Goal: Information Seeking & Learning: Check status

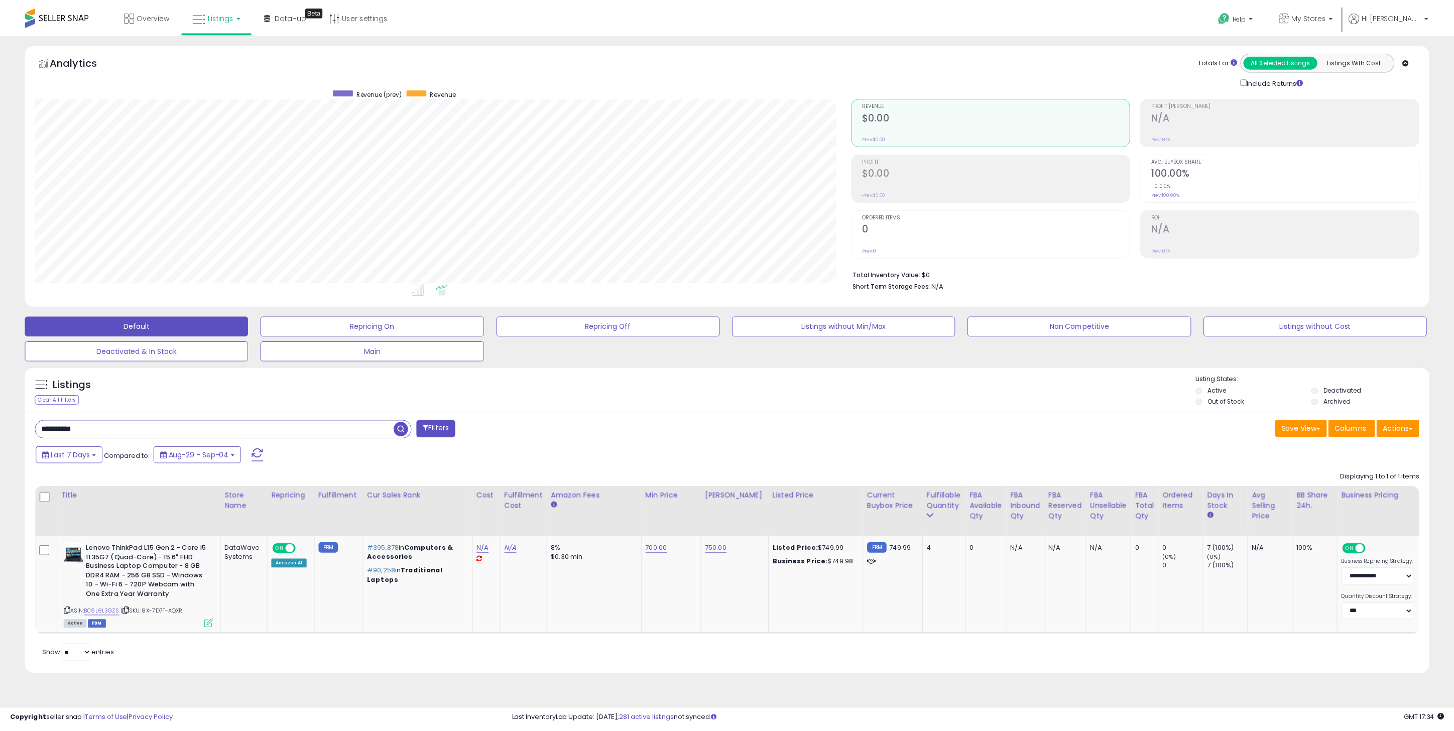
scroll to position [206, 825]
click at [167, 424] on input "**********" at bounding box center [217, 430] width 362 height 18
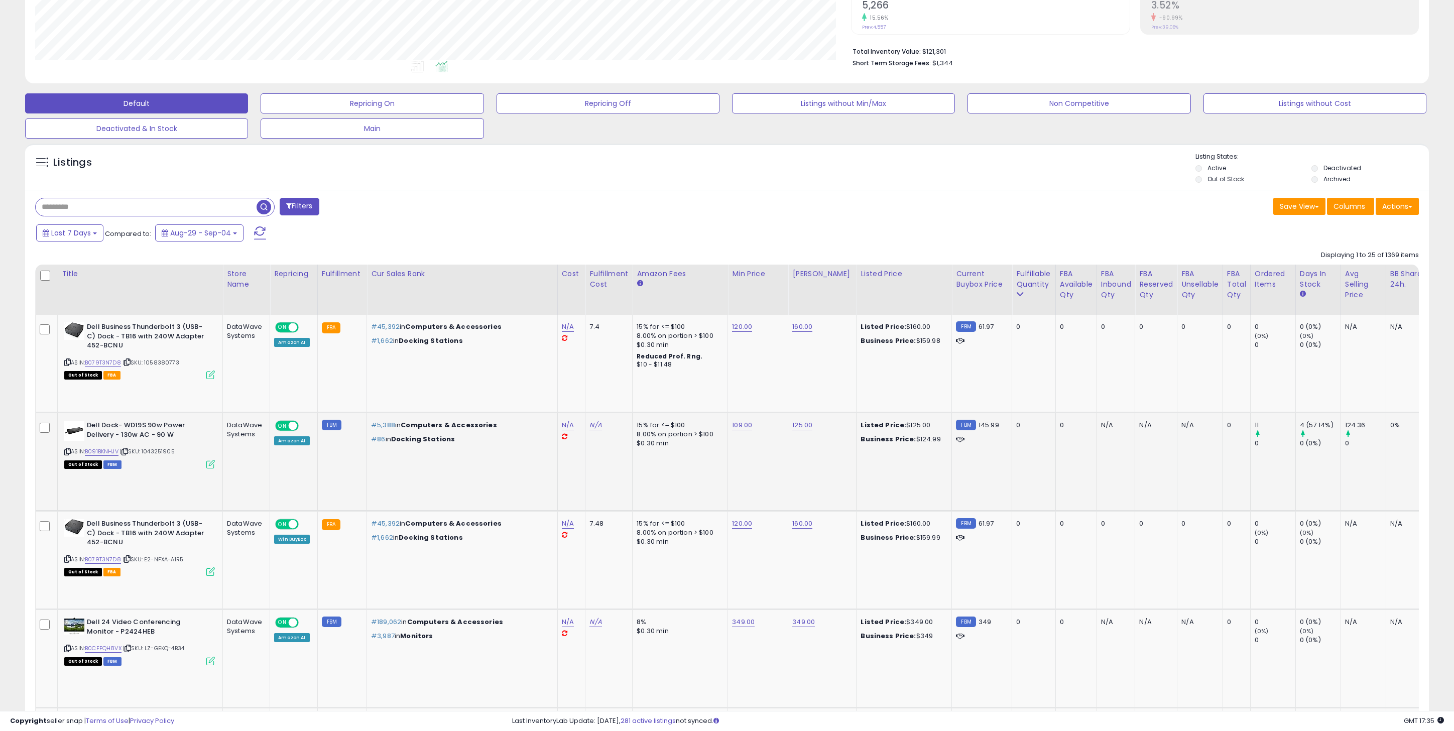
scroll to position [231, 0]
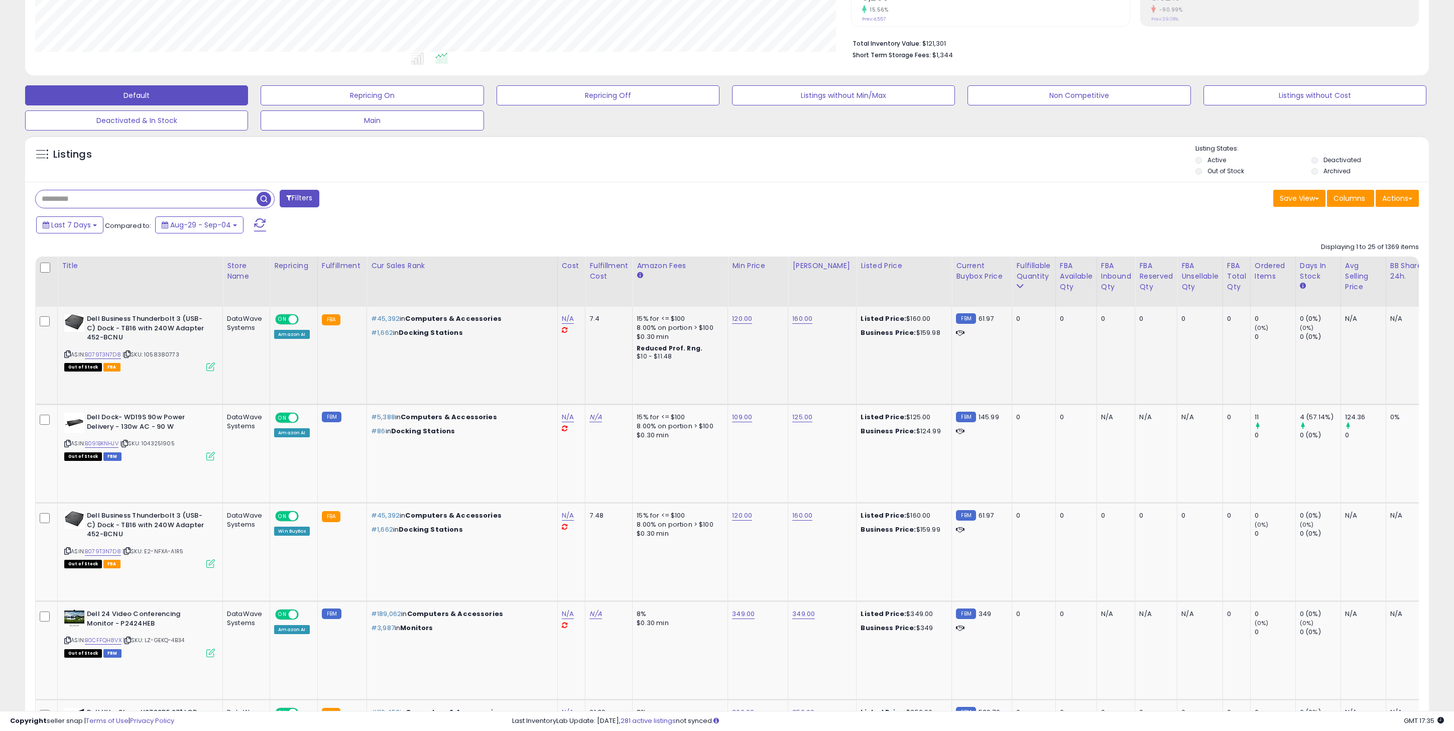
click at [323, 402] on td "FBA" at bounding box center [341, 356] width 49 height 98
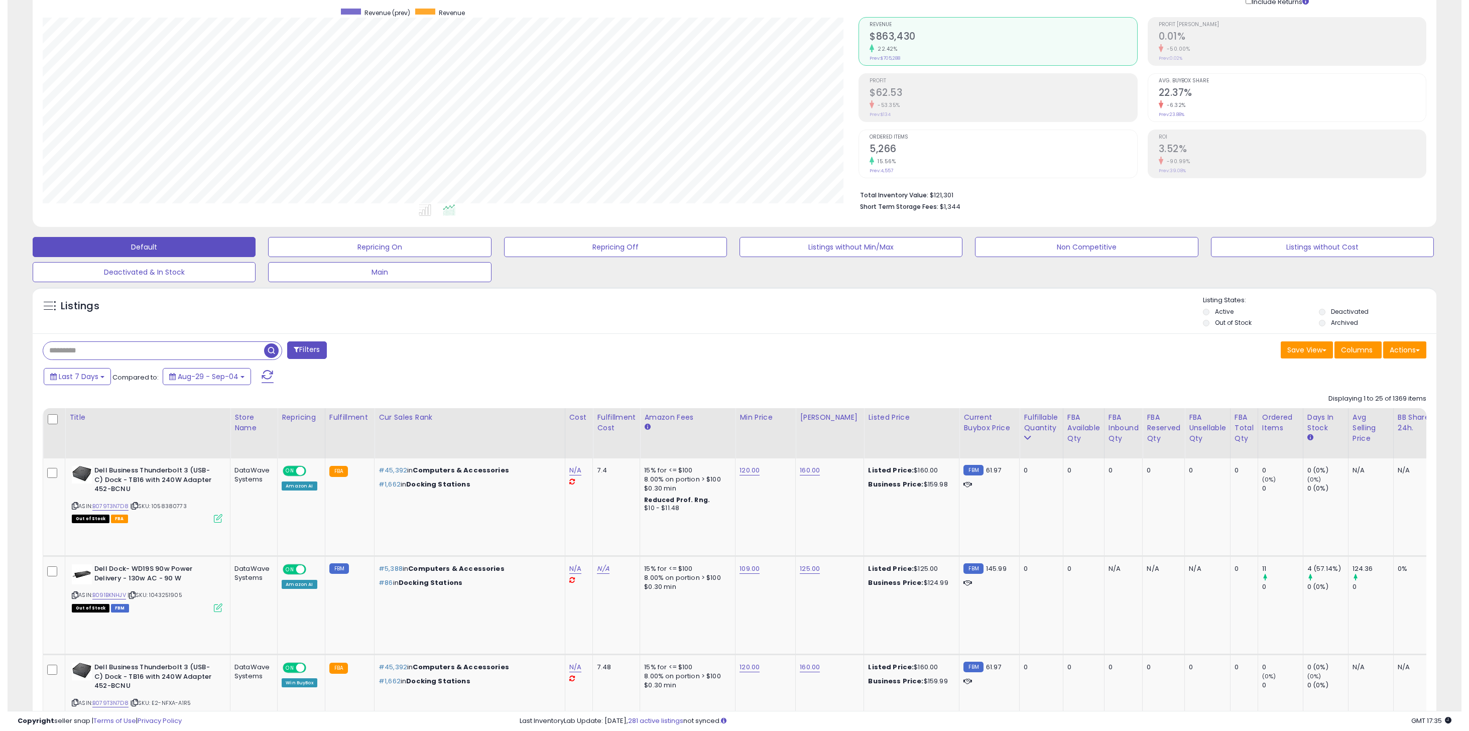
scroll to position [0, 0]
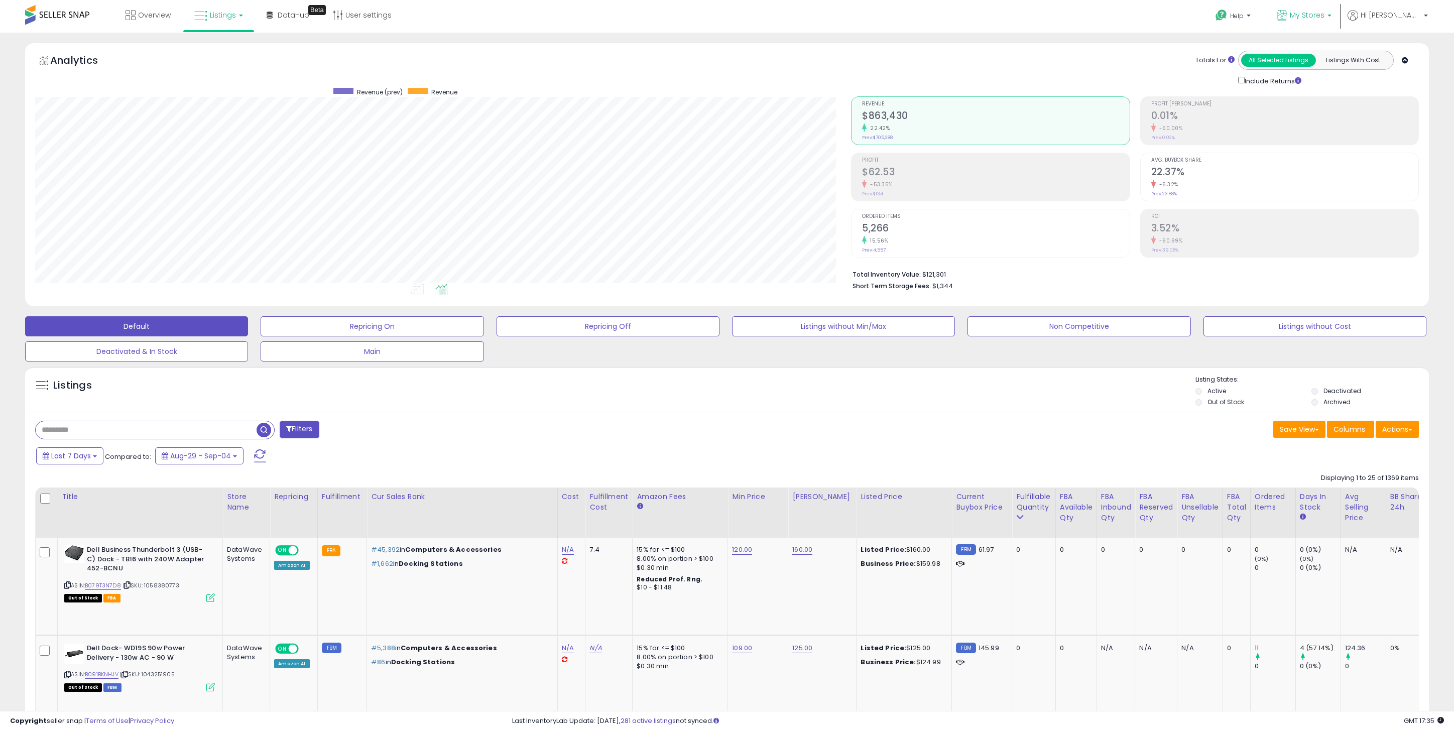
click at [1325, 14] on span "My Stores" at bounding box center [1307, 15] width 35 height 10
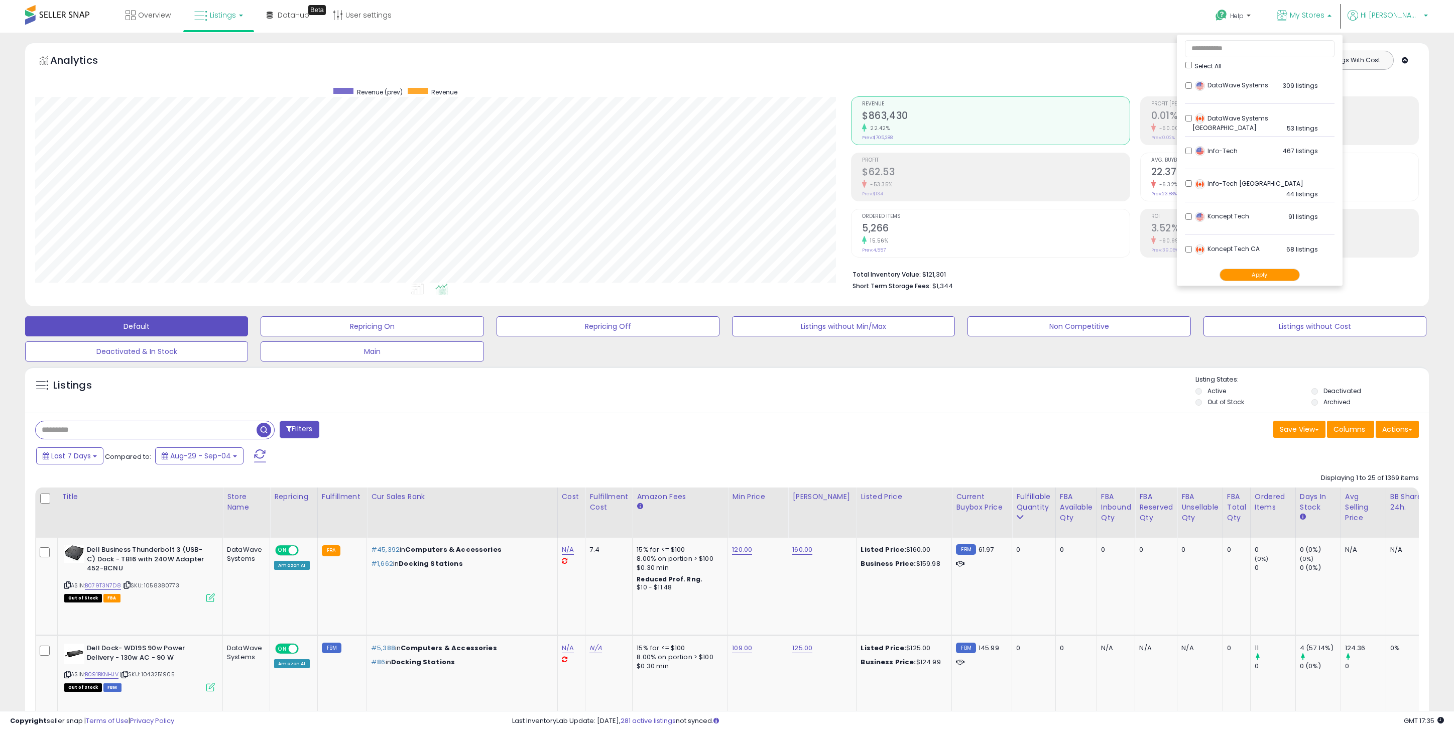
click at [1358, 15] on icon at bounding box center [1353, 15] width 11 height 11
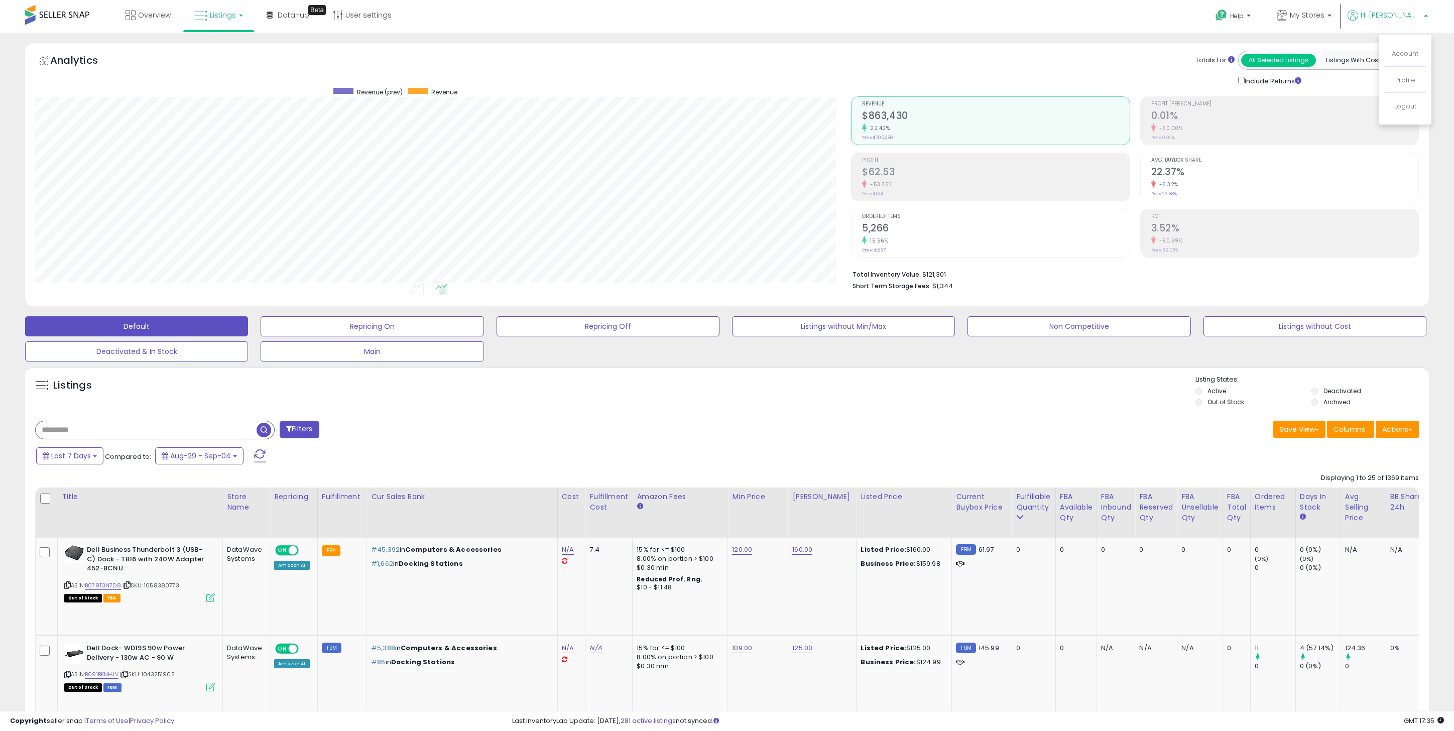
click at [1188, 21] on div "Help Contact Support Search Knowledge Hub Request a Feature My Stores" at bounding box center [1198, 21] width 482 height 43
click at [70, 12] on span at bounding box center [57, 15] width 64 height 20
click at [1016, 504] on div "Fulfillable Quantity" at bounding box center [1033, 502] width 35 height 21
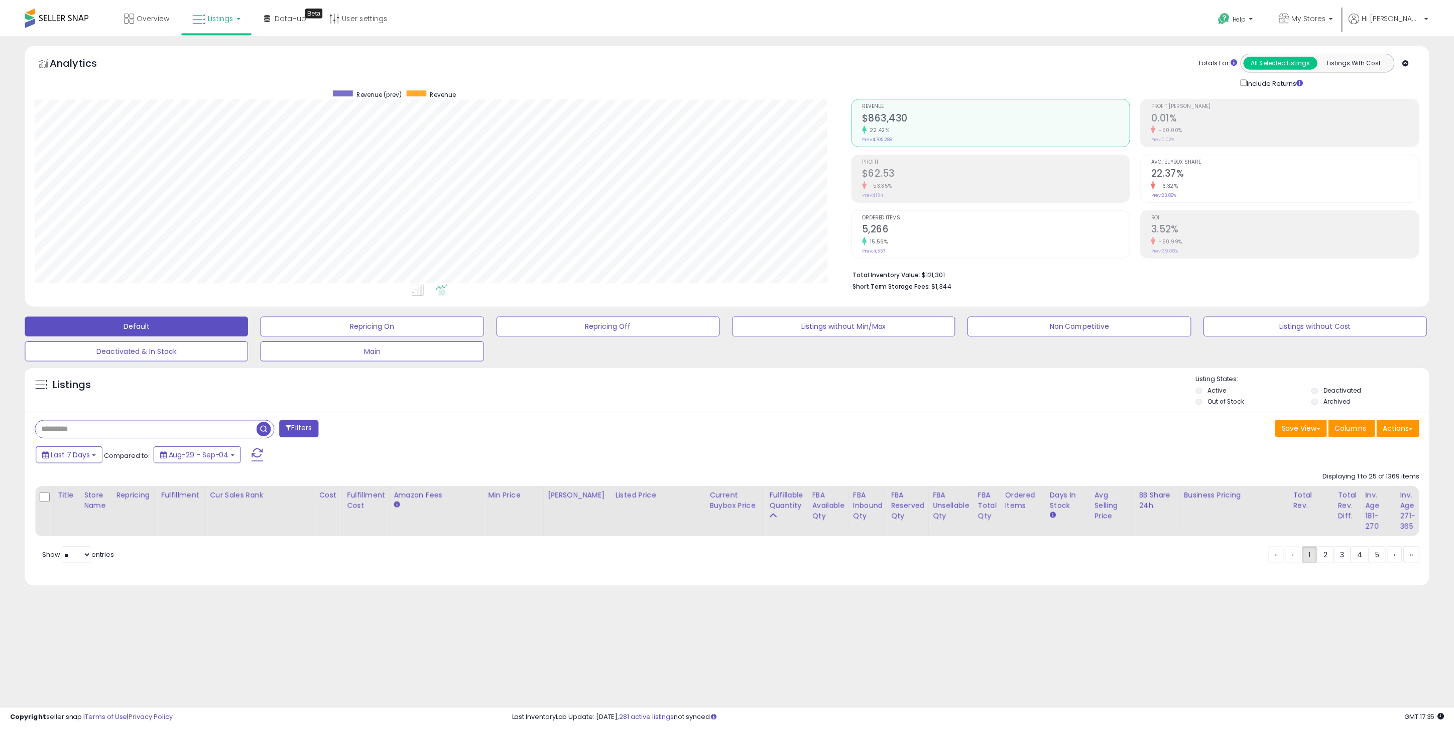
scroll to position [206, 825]
click at [750, 451] on div "Last 7 Days Compared to: Aug-29 - Sep-04" at bounding box center [559, 457] width 1050 height 23
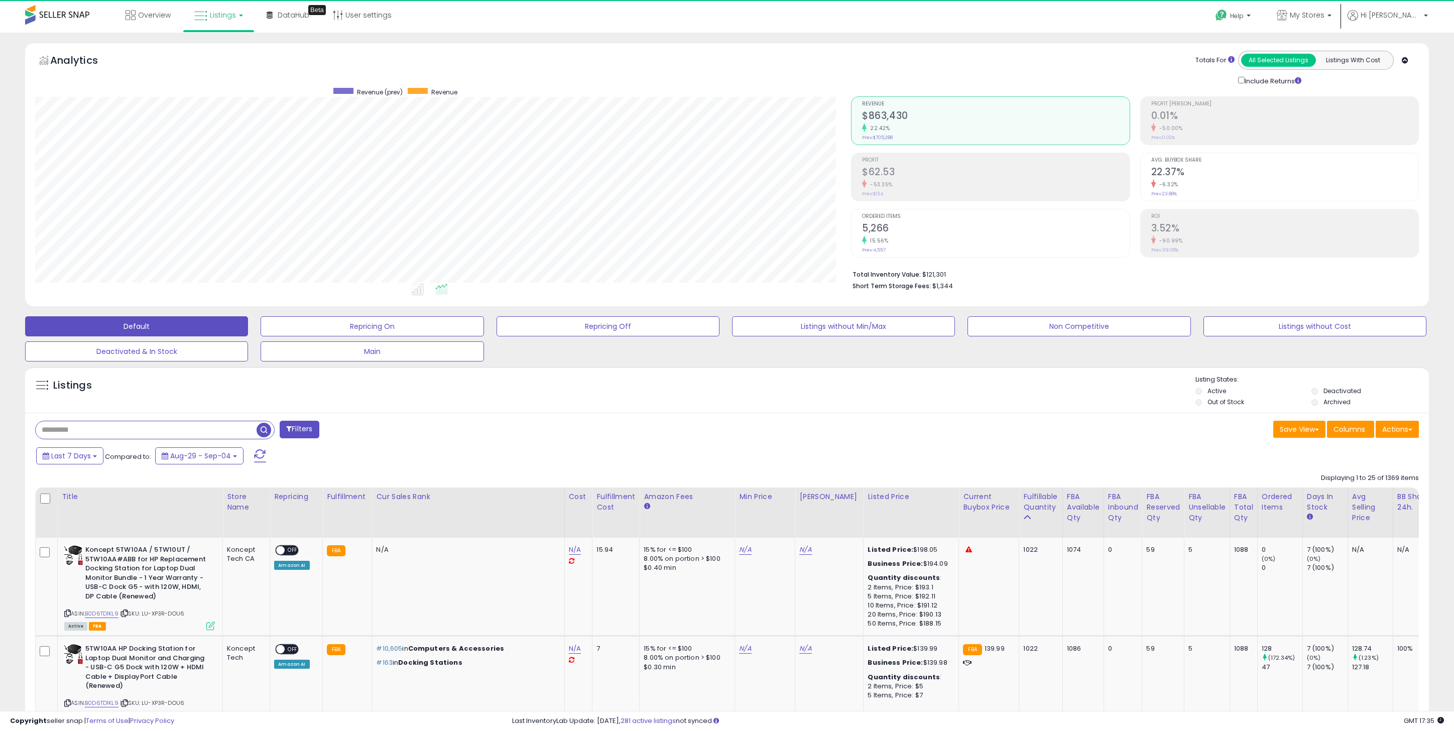
scroll to position [501991, 501381]
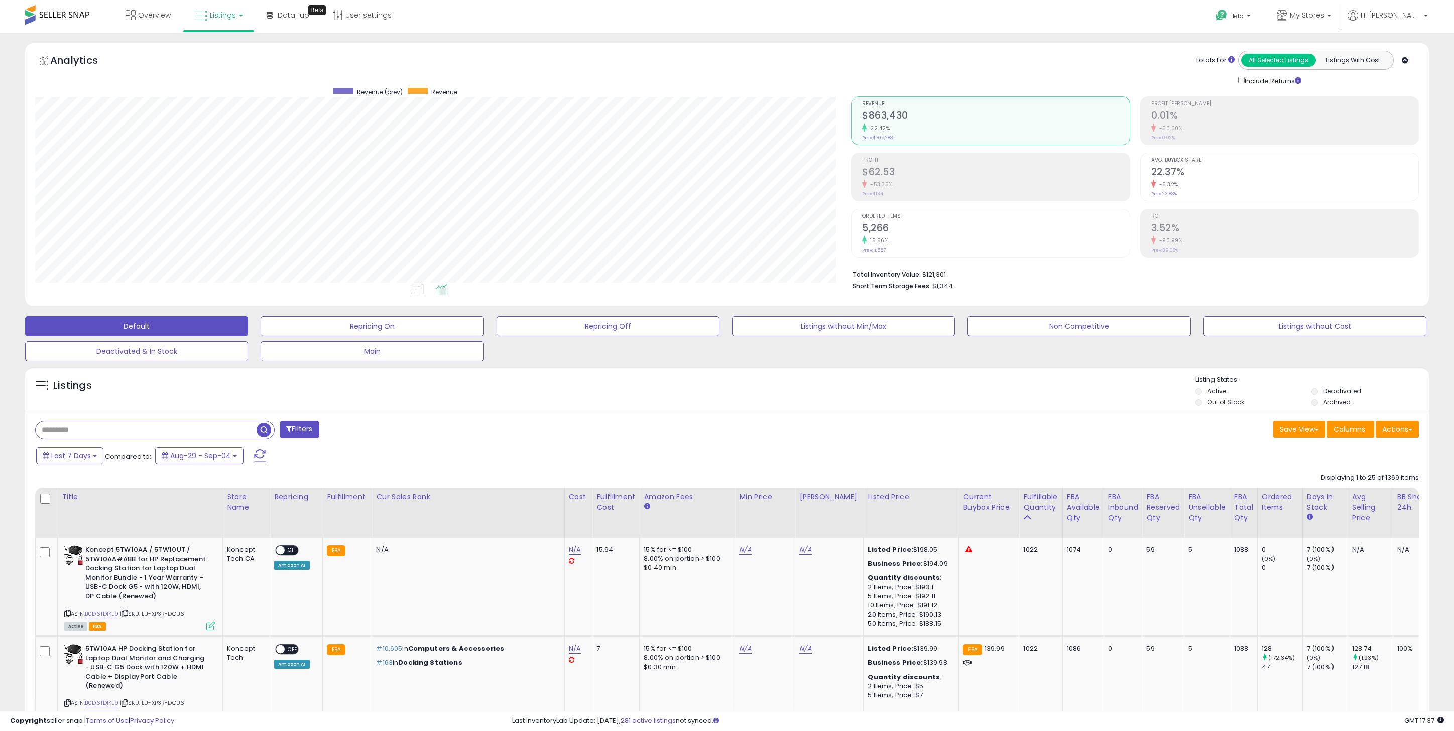
click at [591, 423] on div "Filters" at bounding box center [378, 431] width 700 height 20
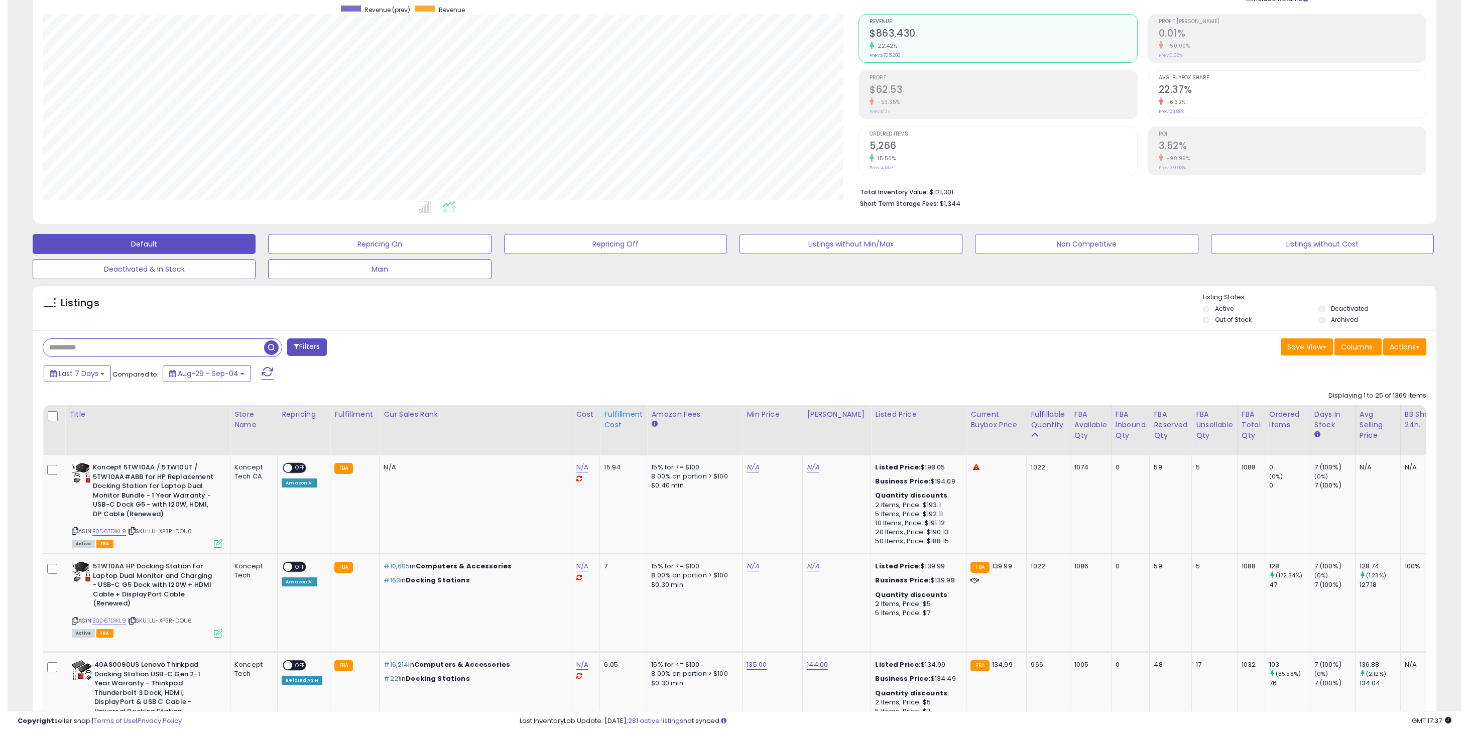
scroll to position [0, 0]
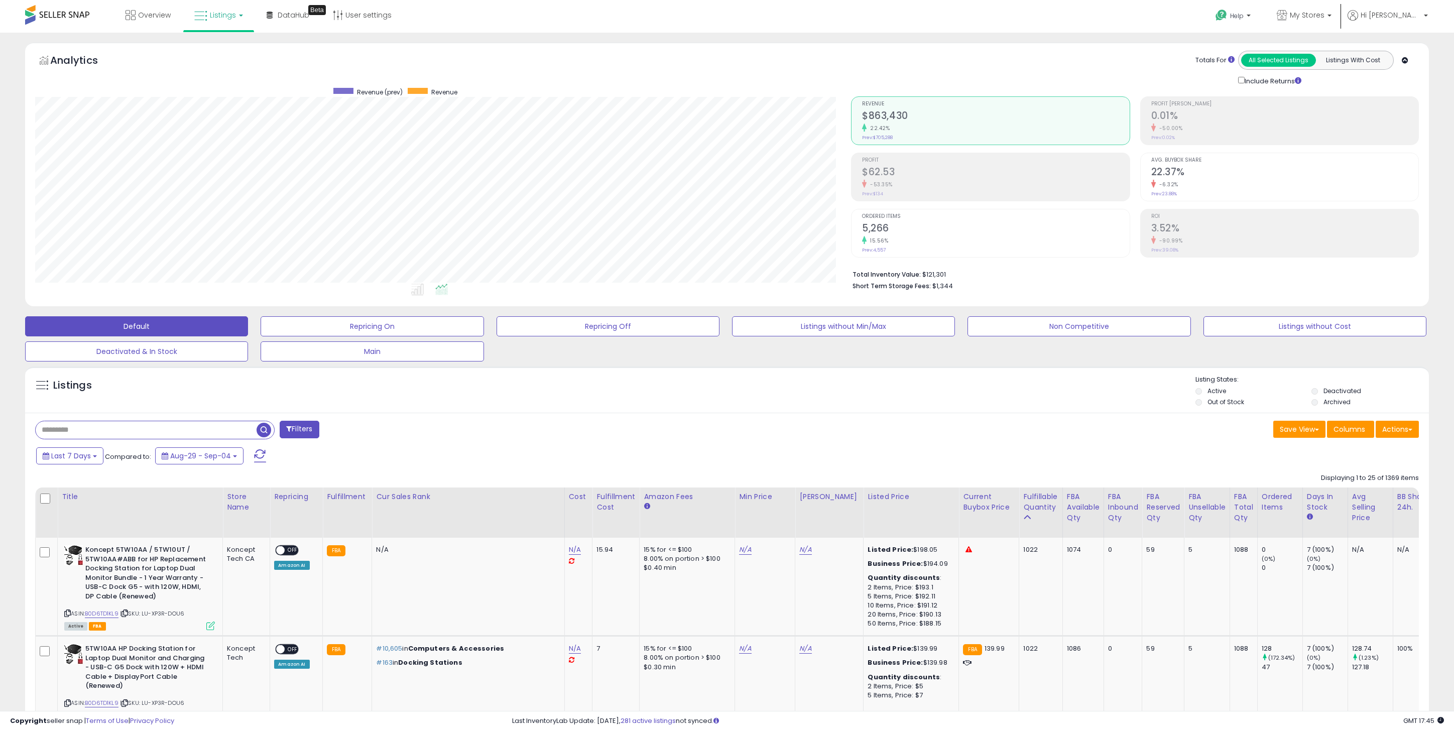
click at [74, 425] on input "text" at bounding box center [146, 430] width 221 height 18
paste input "**********"
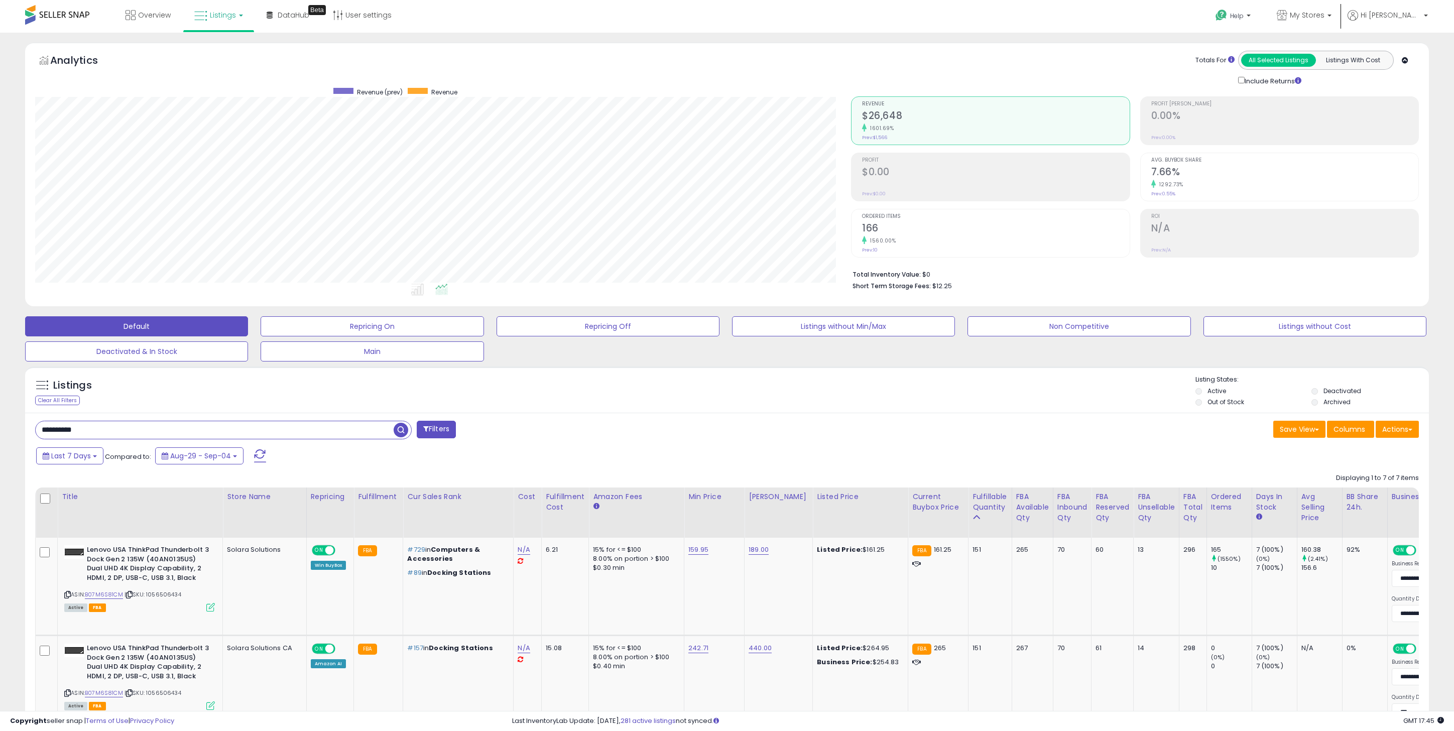
scroll to position [41, 0]
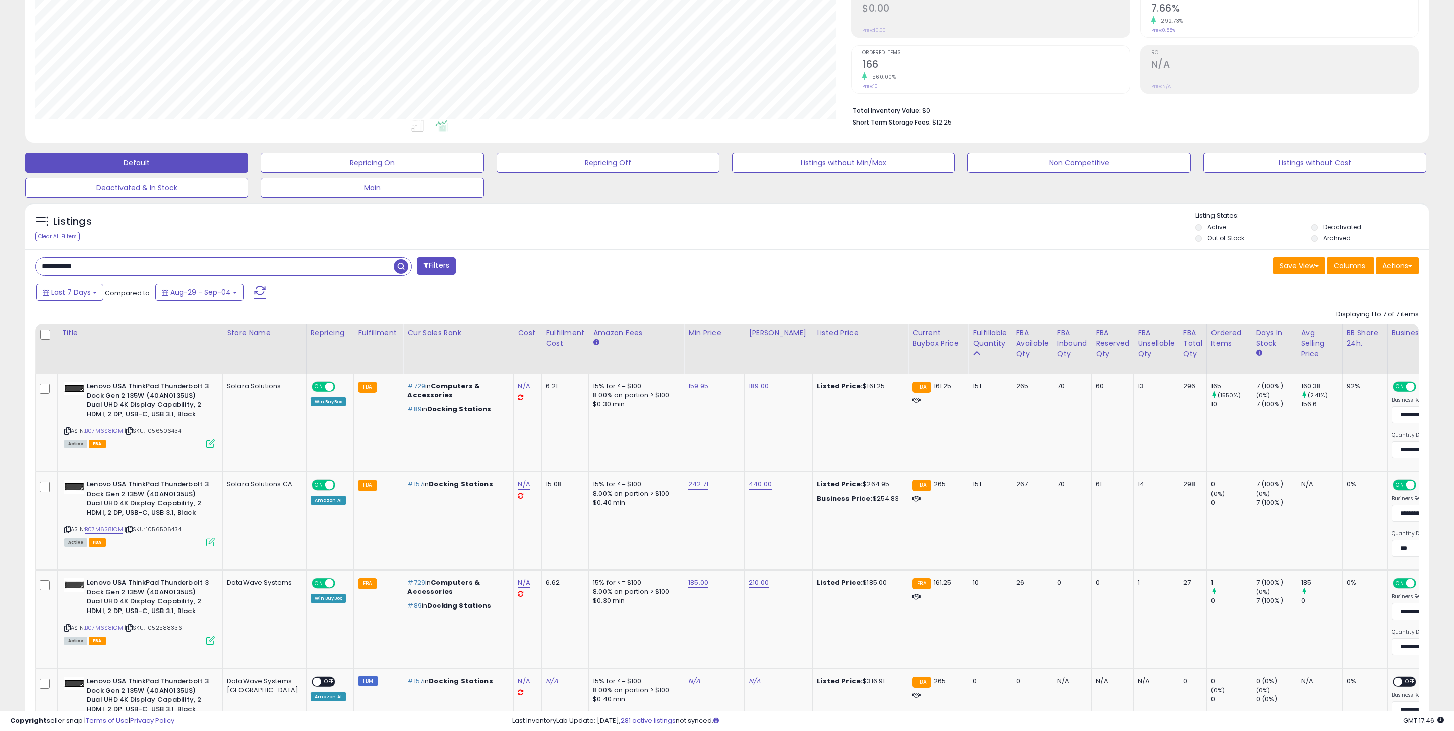
scroll to position [166, 0]
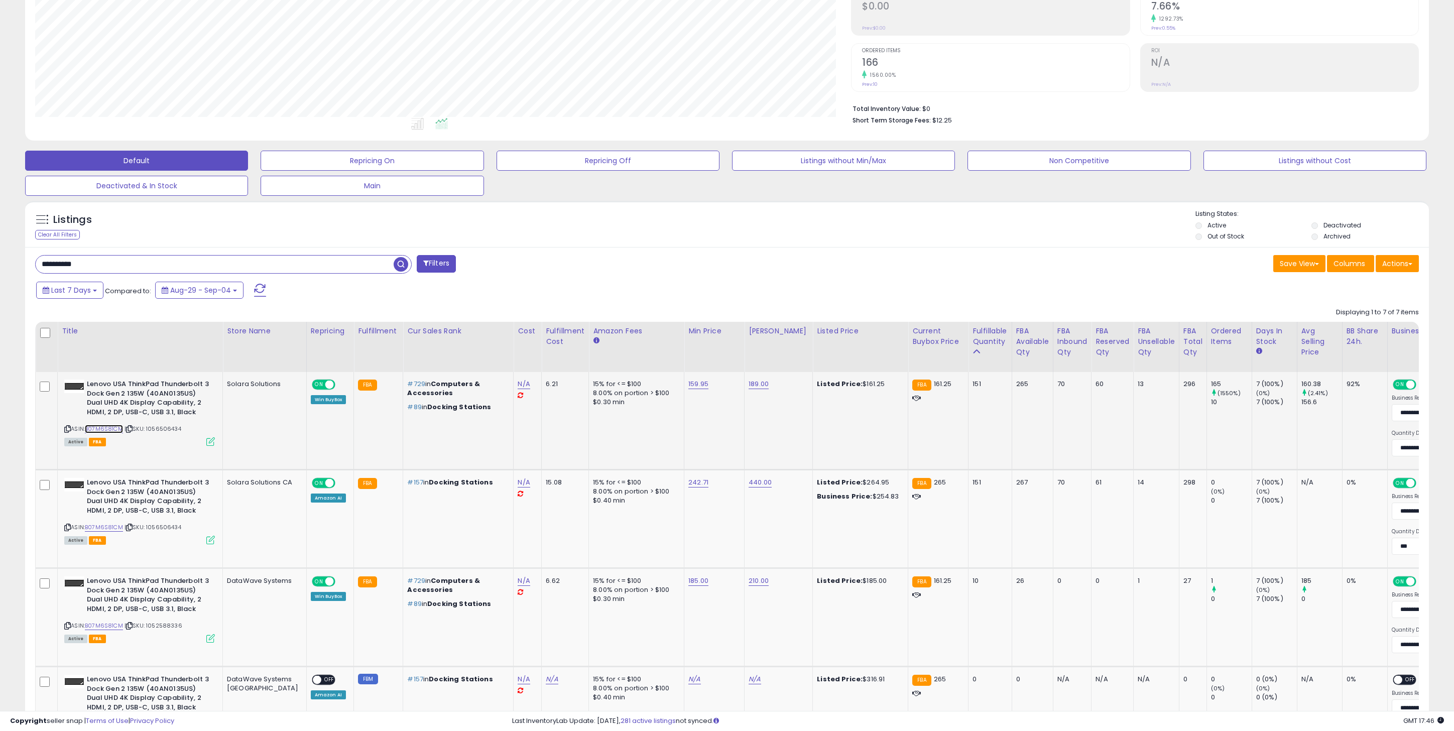
click at [103, 427] on link "B07M6S81CM" at bounding box center [104, 429] width 38 height 9
click at [162, 262] on input "**********" at bounding box center [215, 265] width 358 height 18
paste input "**"
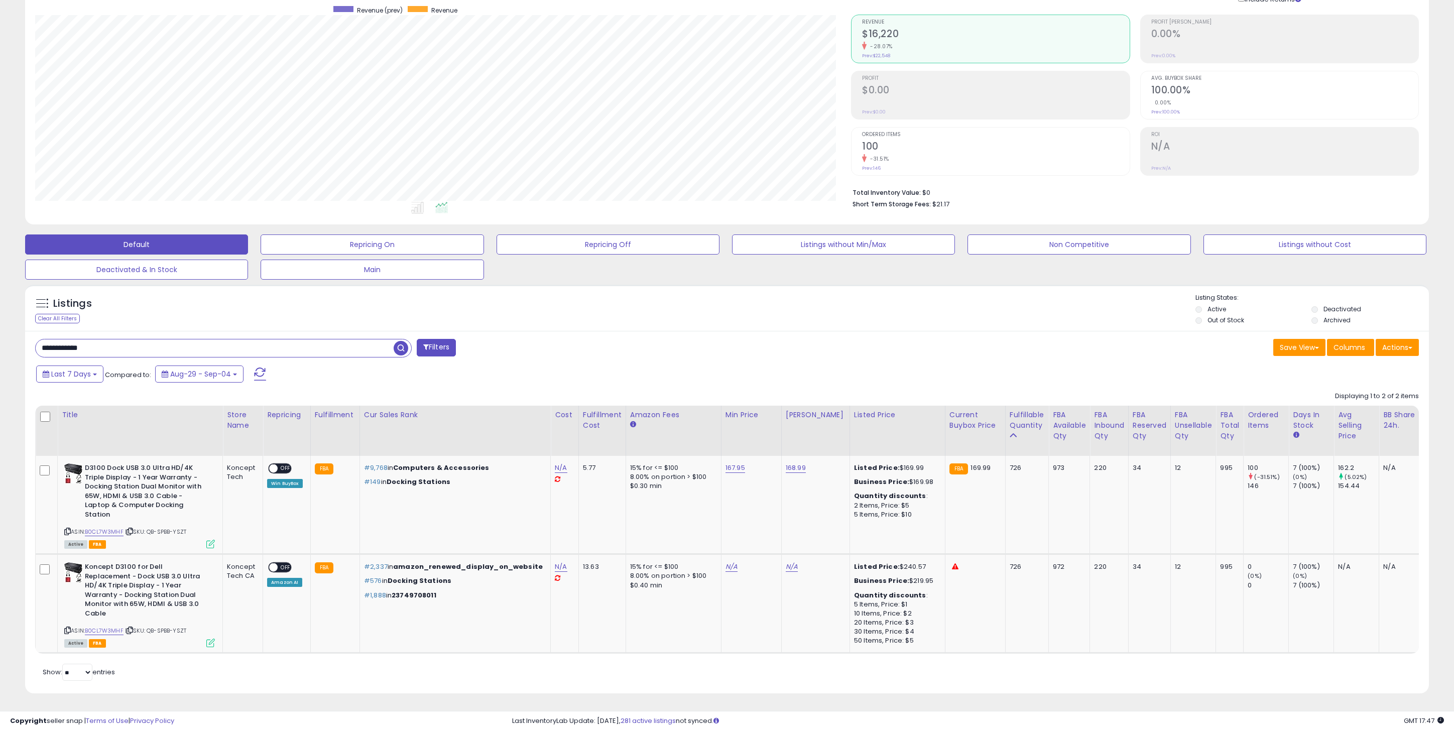
scroll to position [67, 0]
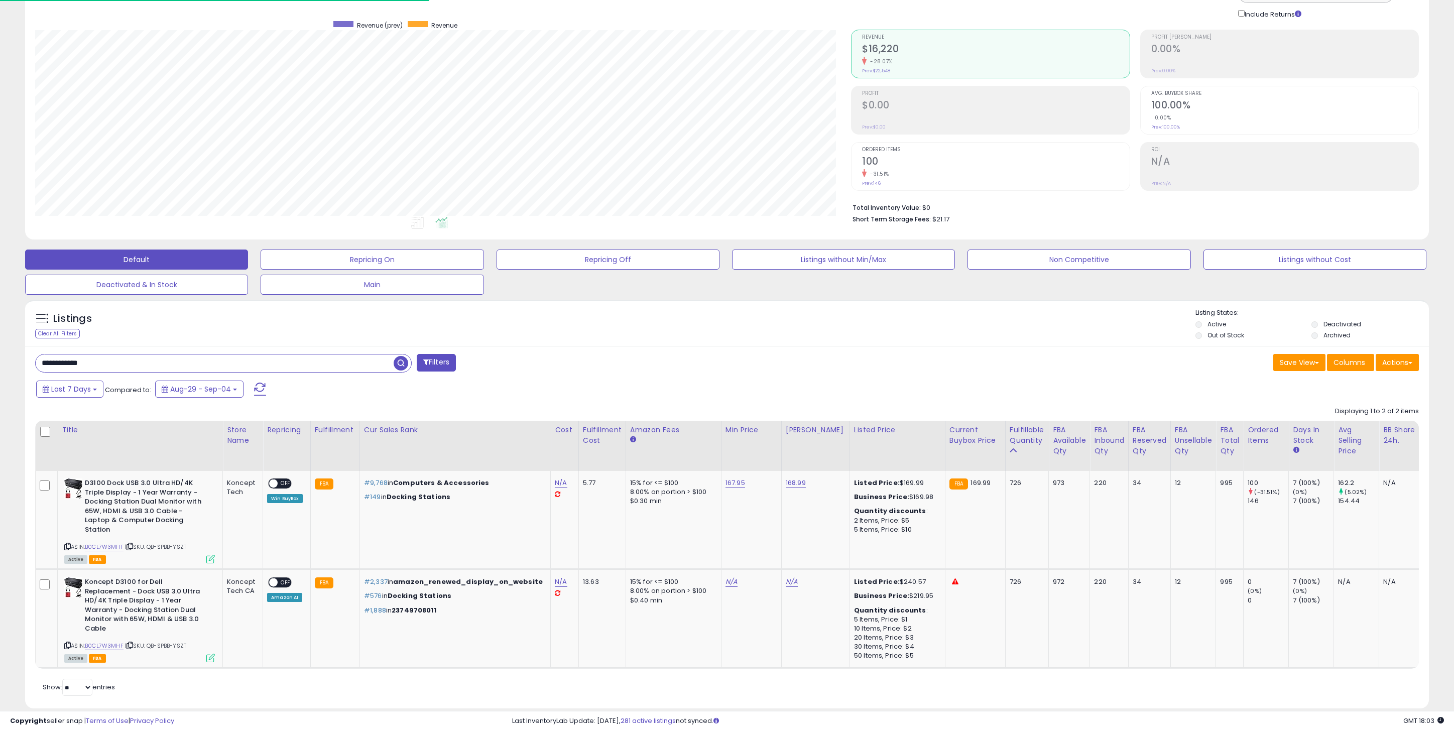
paste input "text"
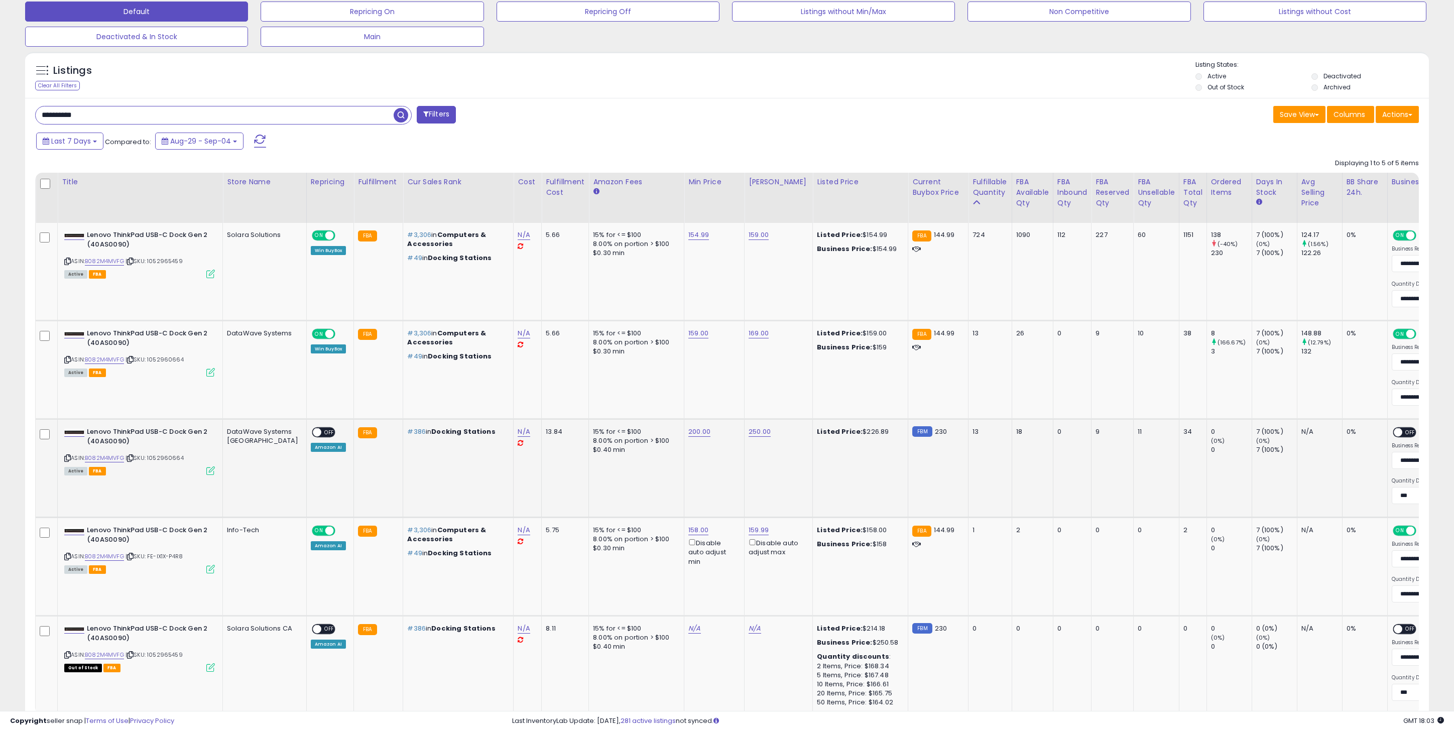
scroll to position [316, 0]
click at [108, 256] on link "B082M4MVFG" at bounding box center [104, 260] width 39 height 9
click at [130, 118] on input "**********" at bounding box center [215, 114] width 358 height 18
paste input "text"
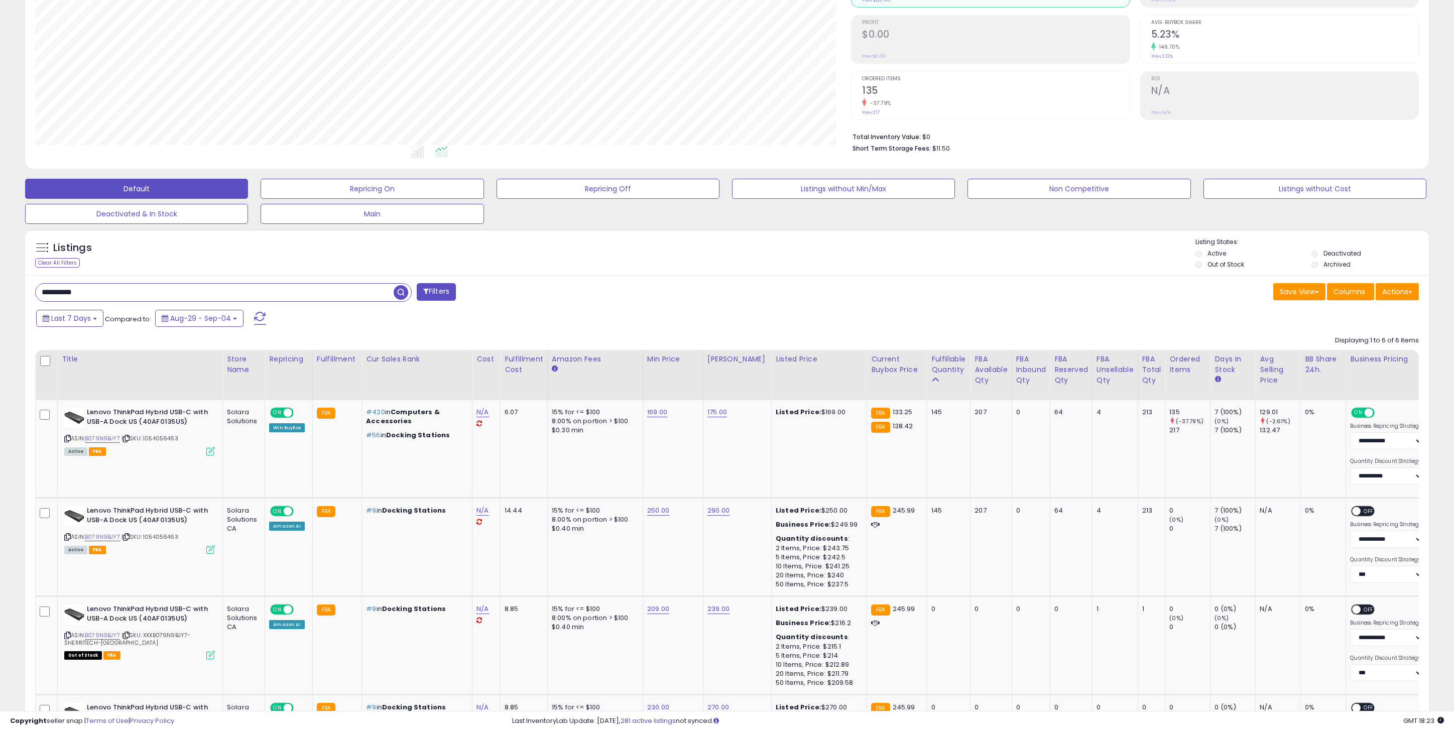
scroll to position [130, 0]
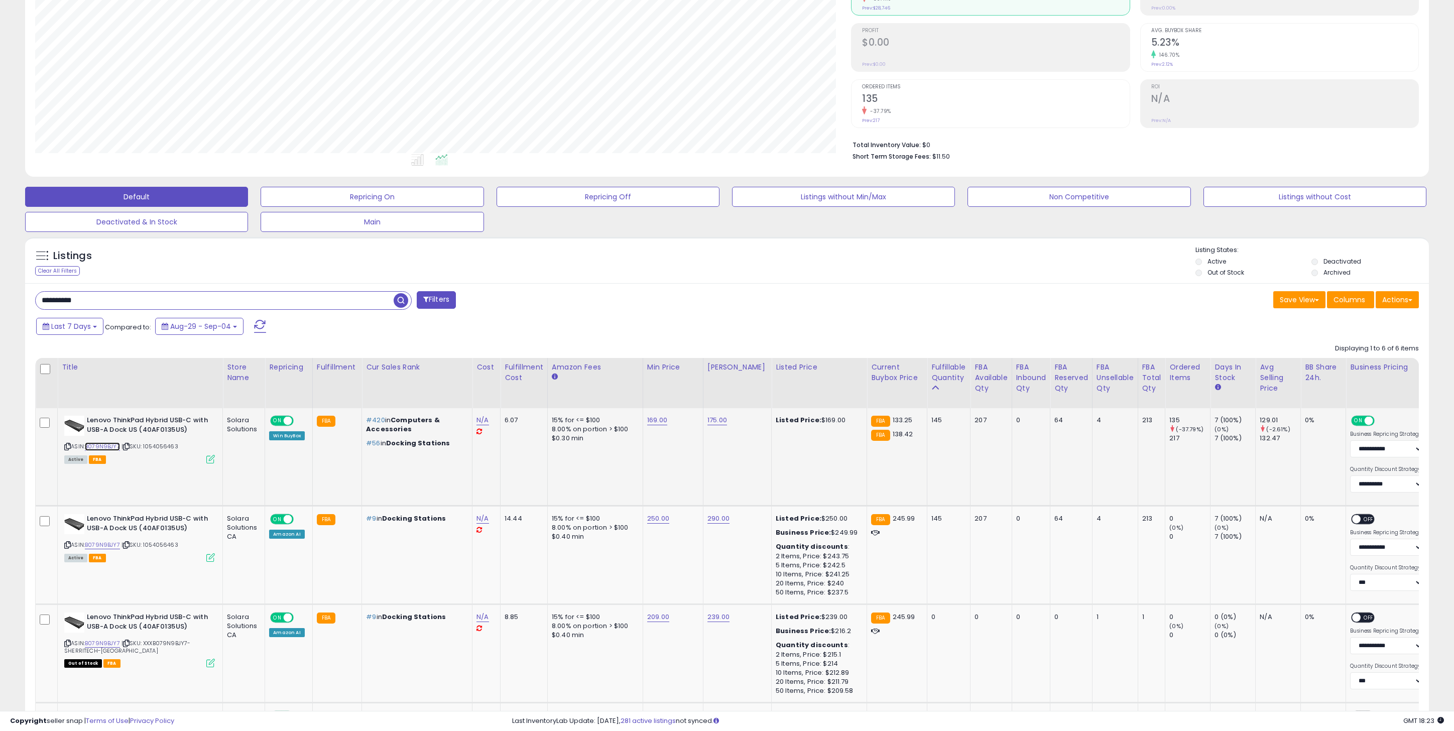
click at [100, 448] on link "B079N9BJY7" at bounding box center [102, 446] width 35 height 9
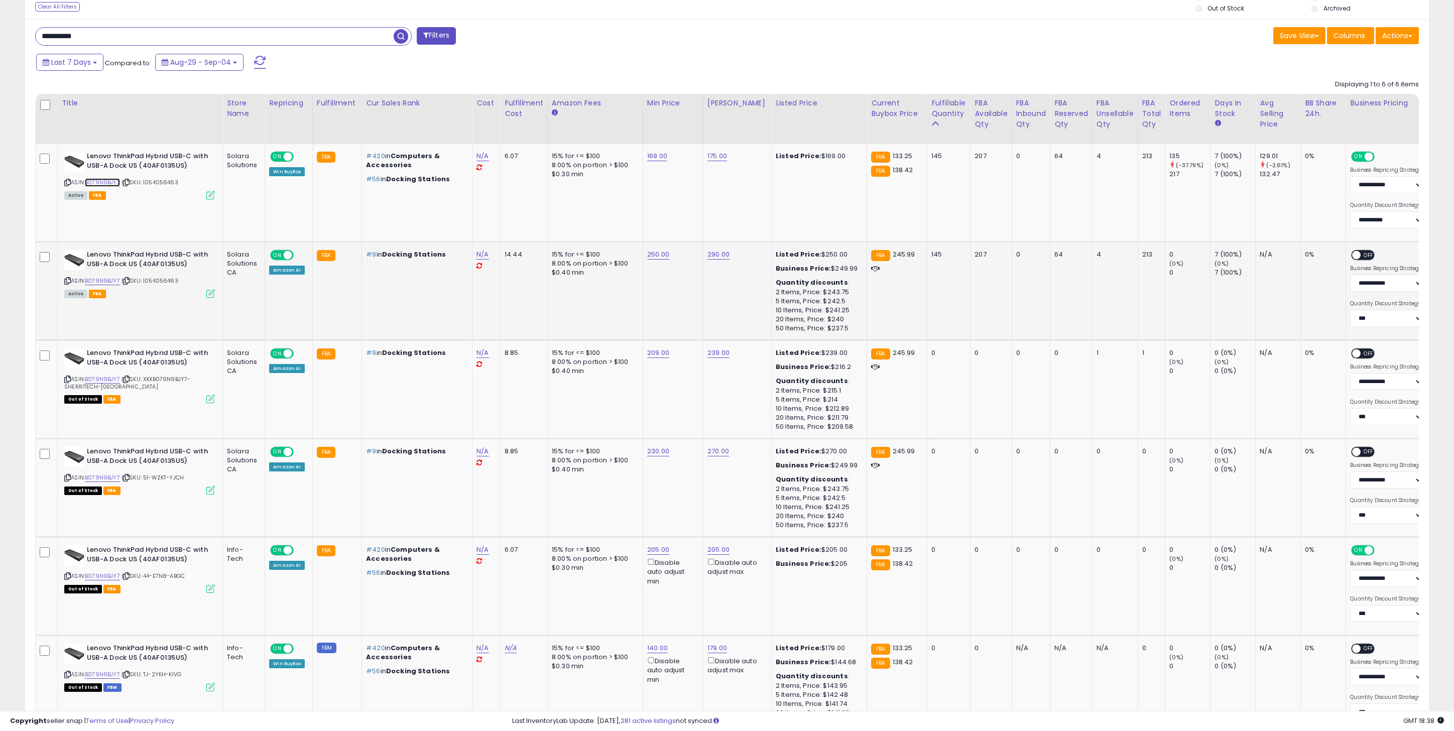
scroll to position [391, 0]
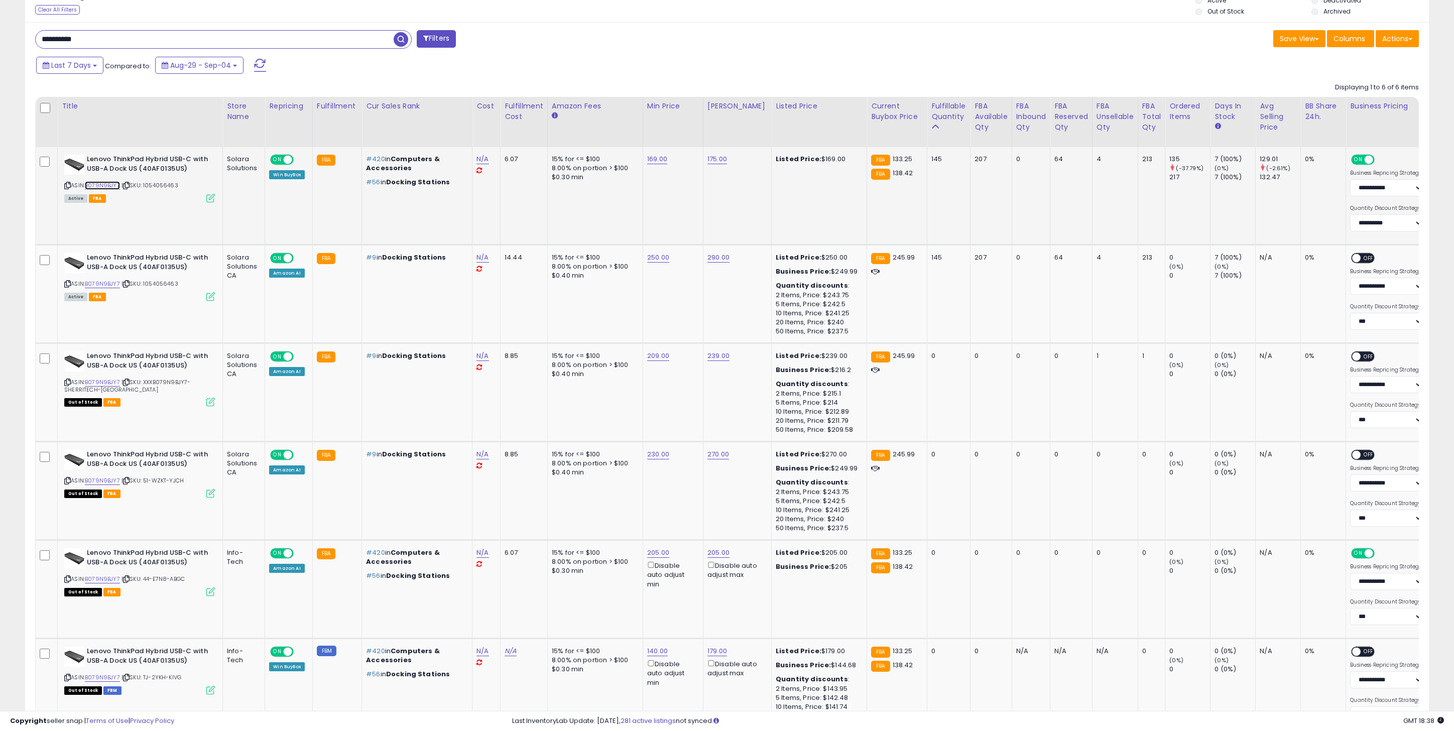
click at [114, 187] on link "B079N9BJY7" at bounding box center [102, 185] width 35 height 9
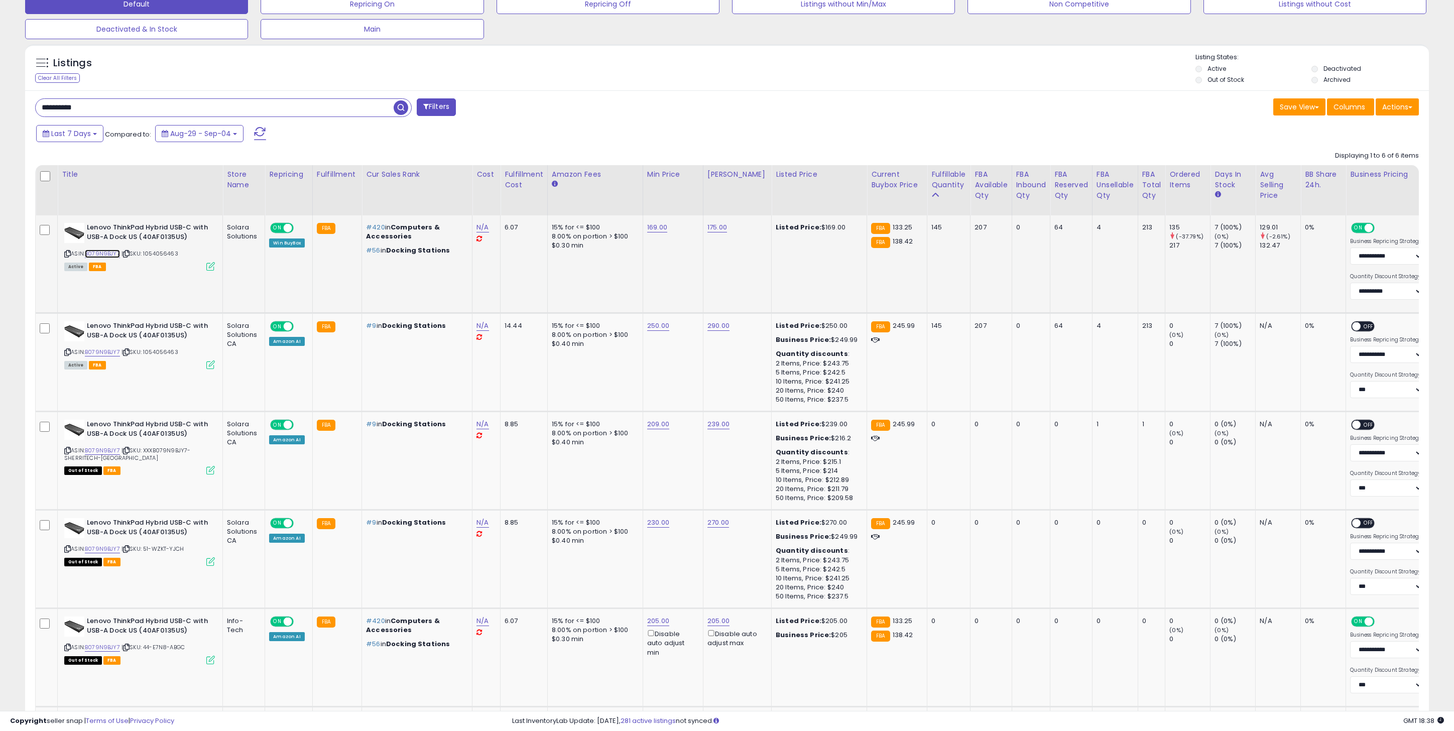
scroll to position [306, 0]
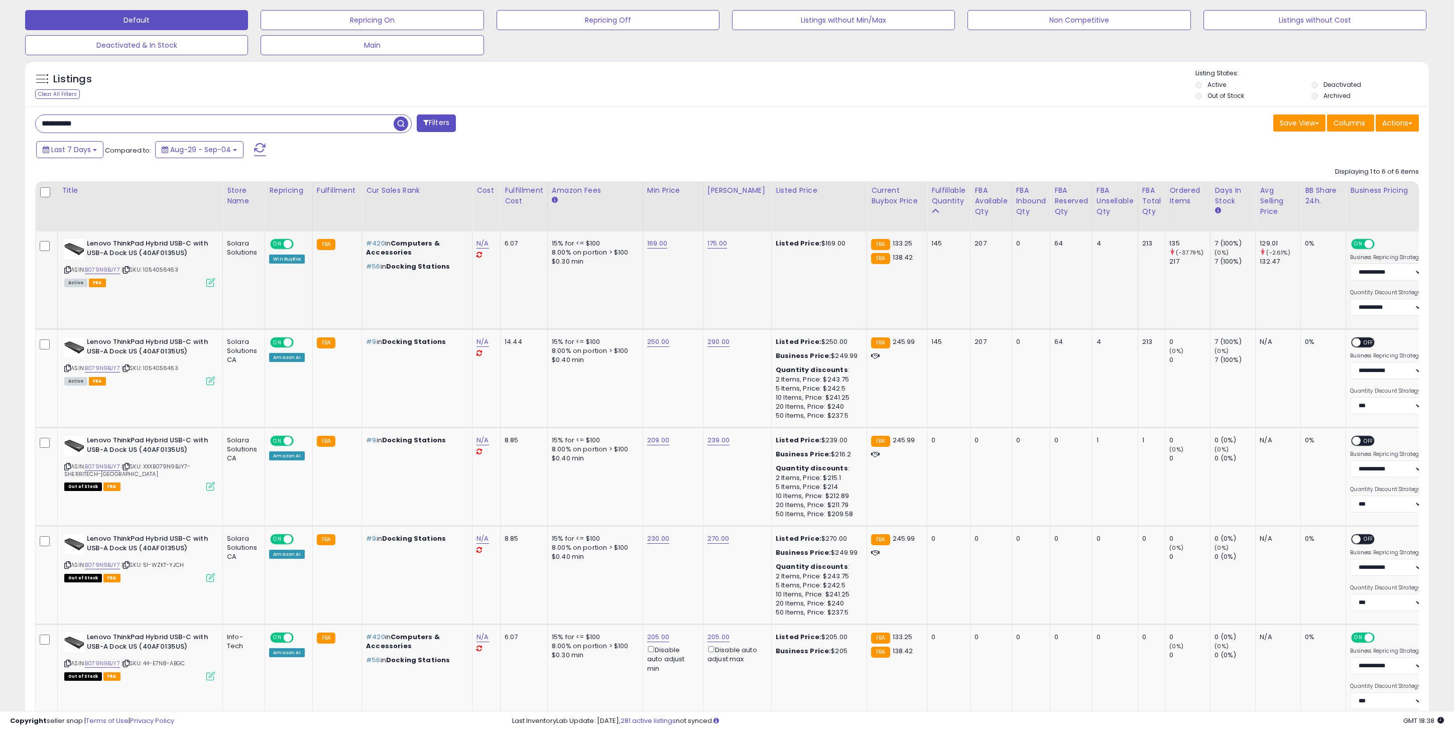
click at [66, 269] on icon at bounding box center [67, 270] width 7 height 6
click at [115, 121] on input "**********" at bounding box center [215, 124] width 358 height 18
paste input "text"
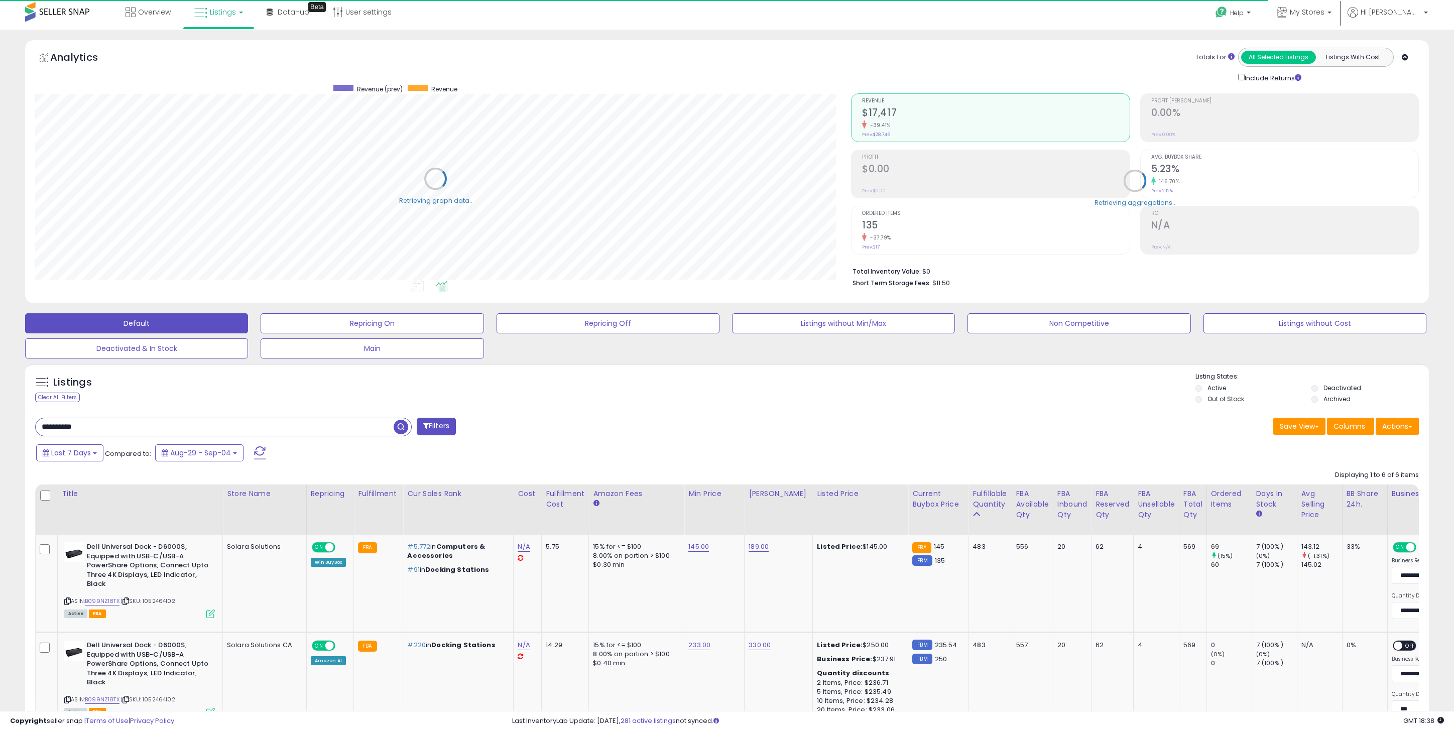
scroll to position [58, 0]
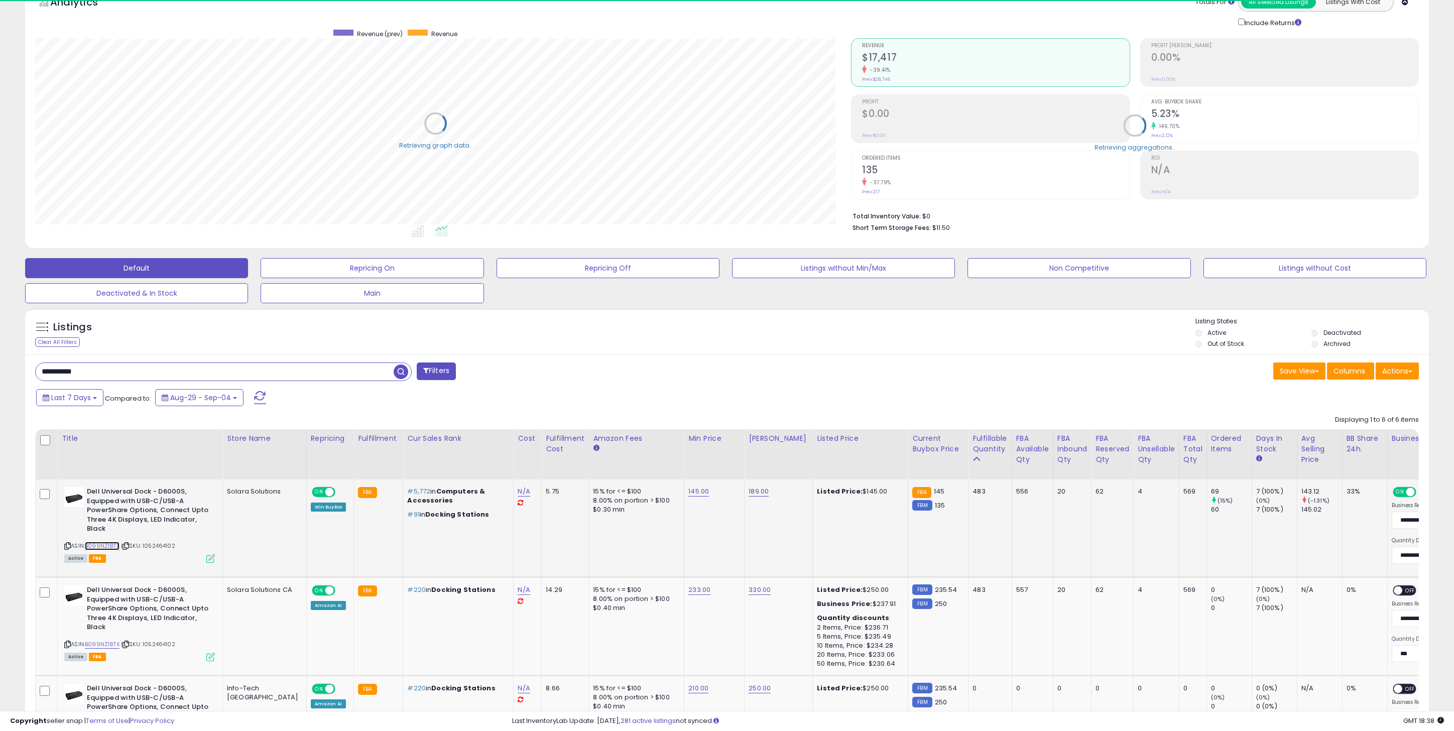
click at [108, 547] on link "B099NZ18TX" at bounding box center [102, 546] width 35 height 9
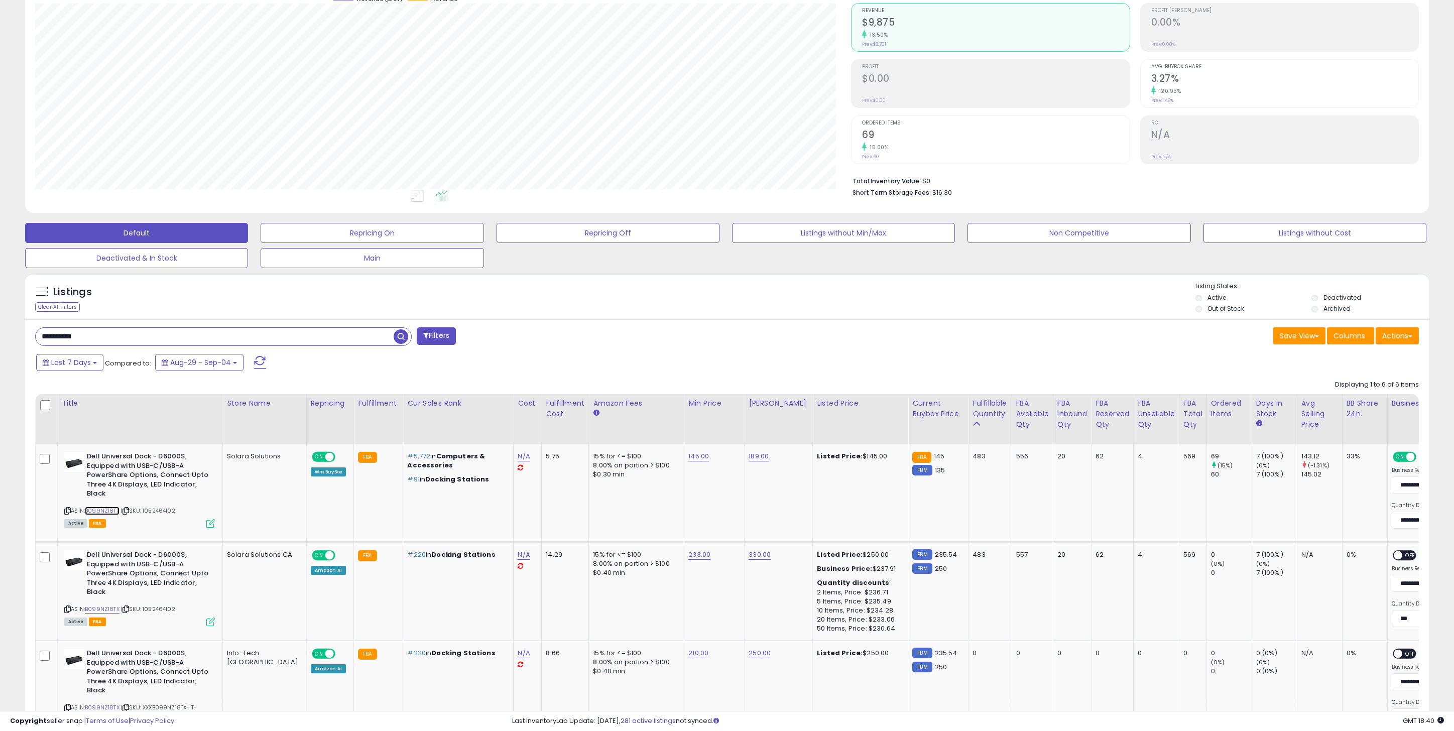
scroll to position [95, 0]
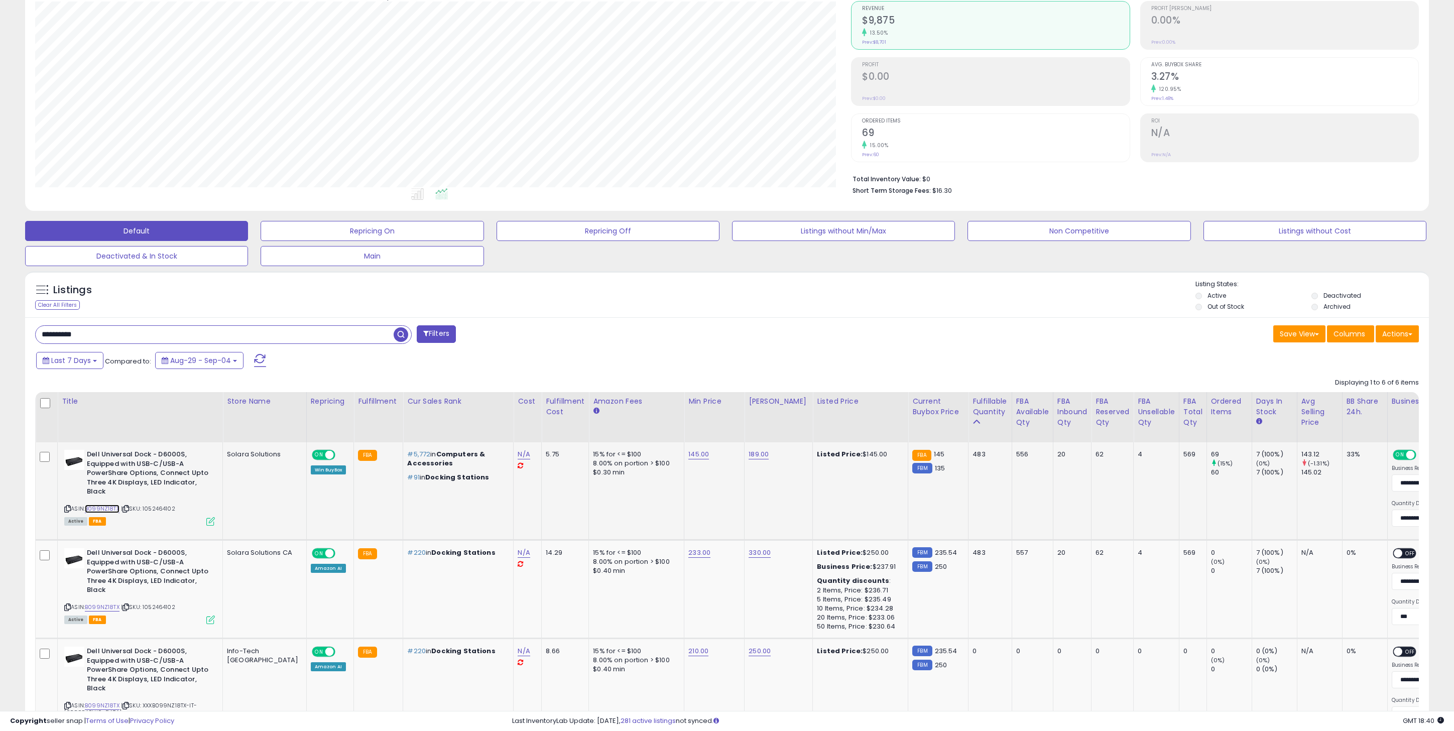
click at [106, 511] on link "B099NZ18TX" at bounding box center [102, 509] width 35 height 9
click at [127, 332] on input "**********" at bounding box center [215, 335] width 358 height 18
paste input "text"
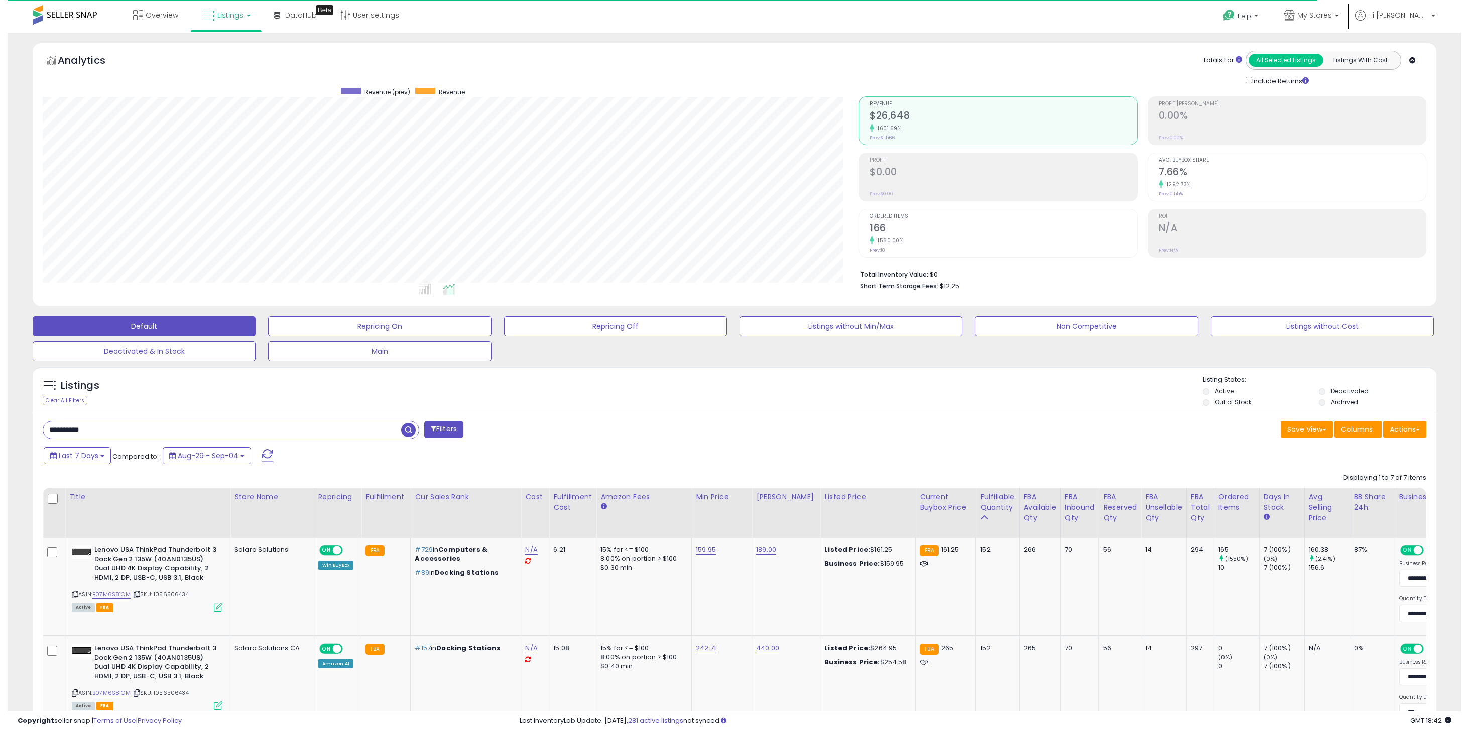
scroll to position [206, 816]
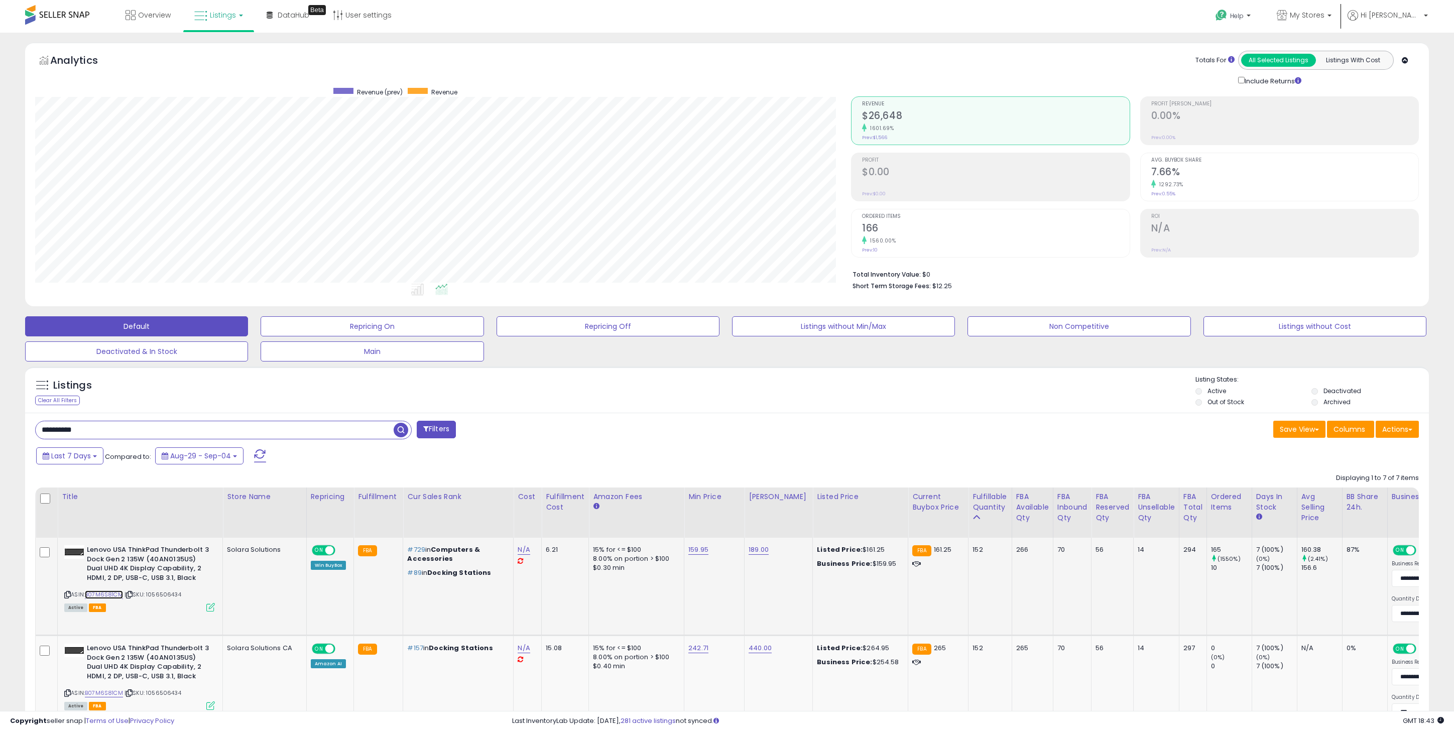
click at [105, 595] on link "B07M6S81CM" at bounding box center [104, 595] width 38 height 9
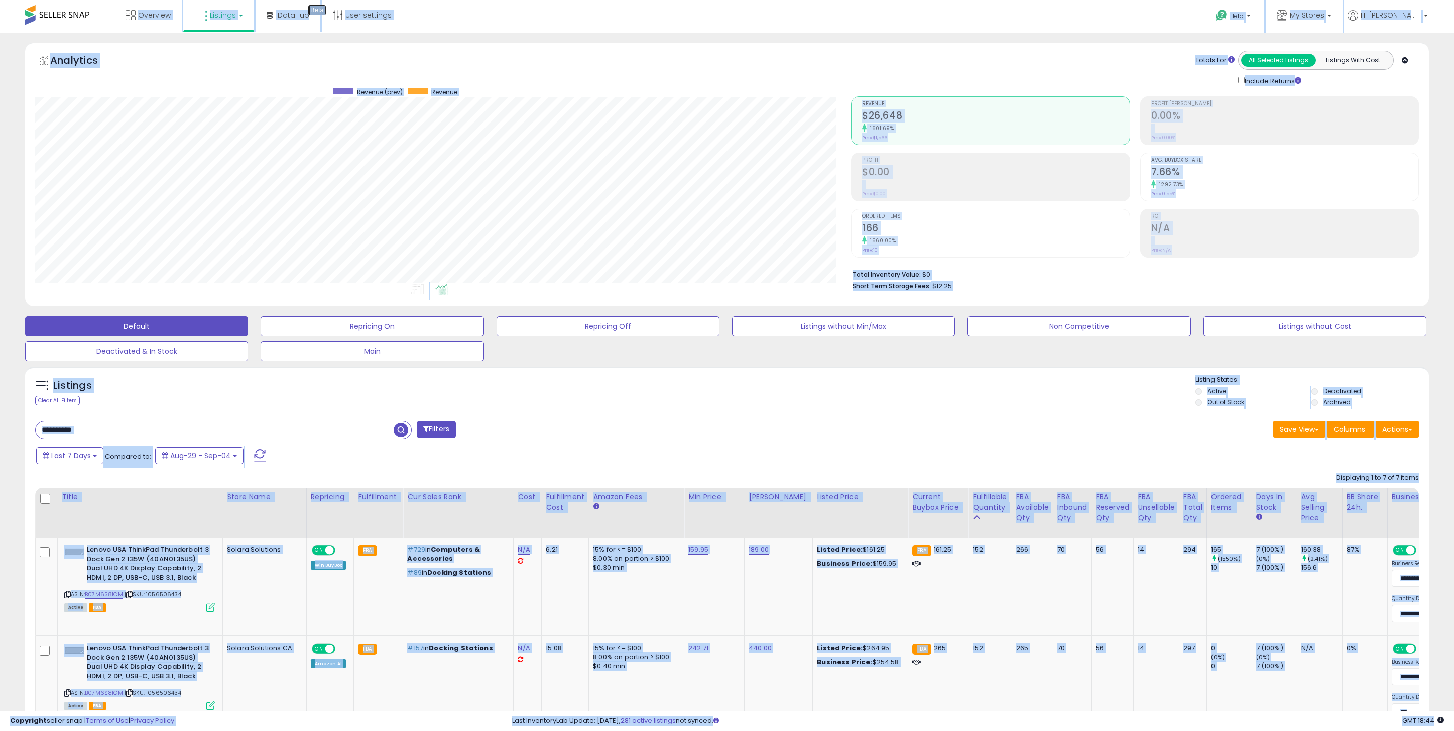
click at [105, 425] on input "**********" at bounding box center [215, 430] width 358 height 18
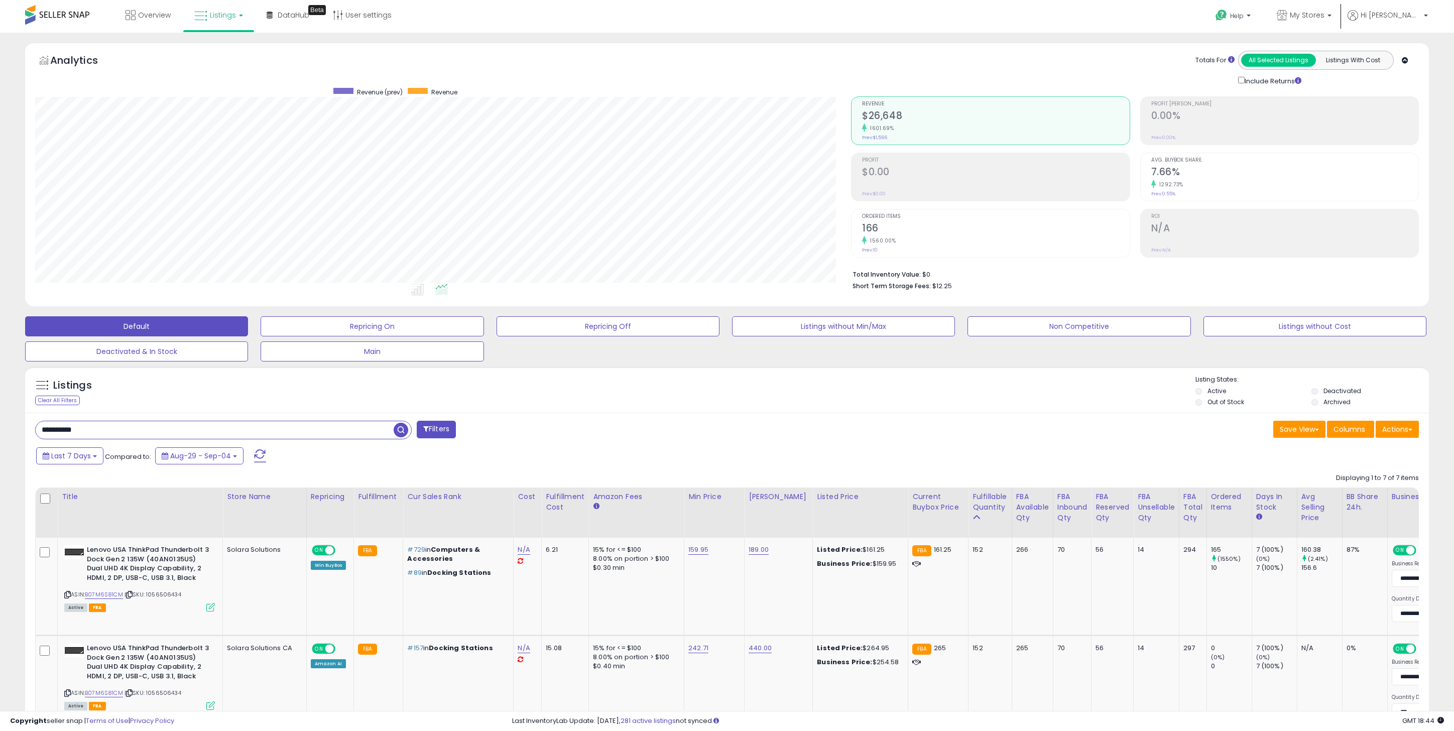
paste input "text"
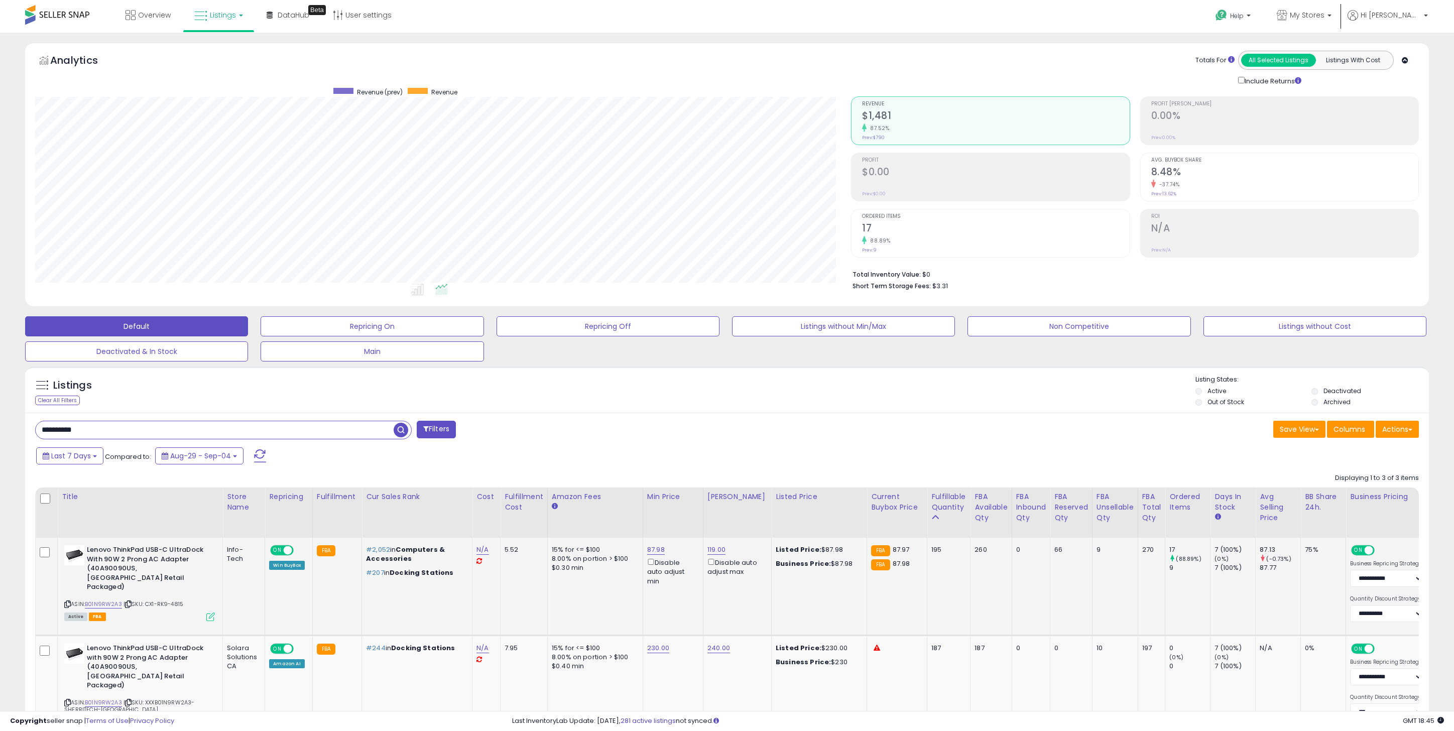
type input "**********"
click at [120, 600] on link "B01N9RW2A3" at bounding box center [103, 604] width 37 height 9
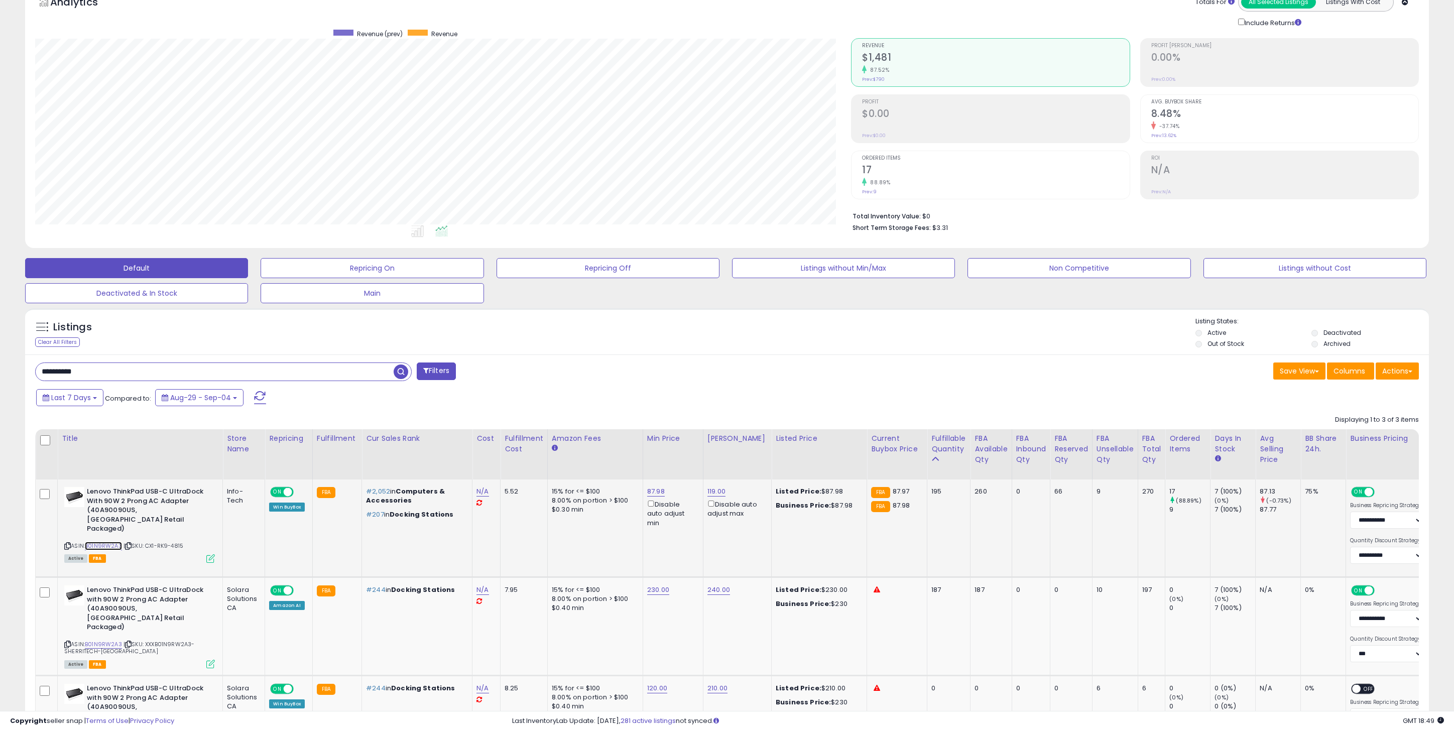
scroll to position [126, 0]
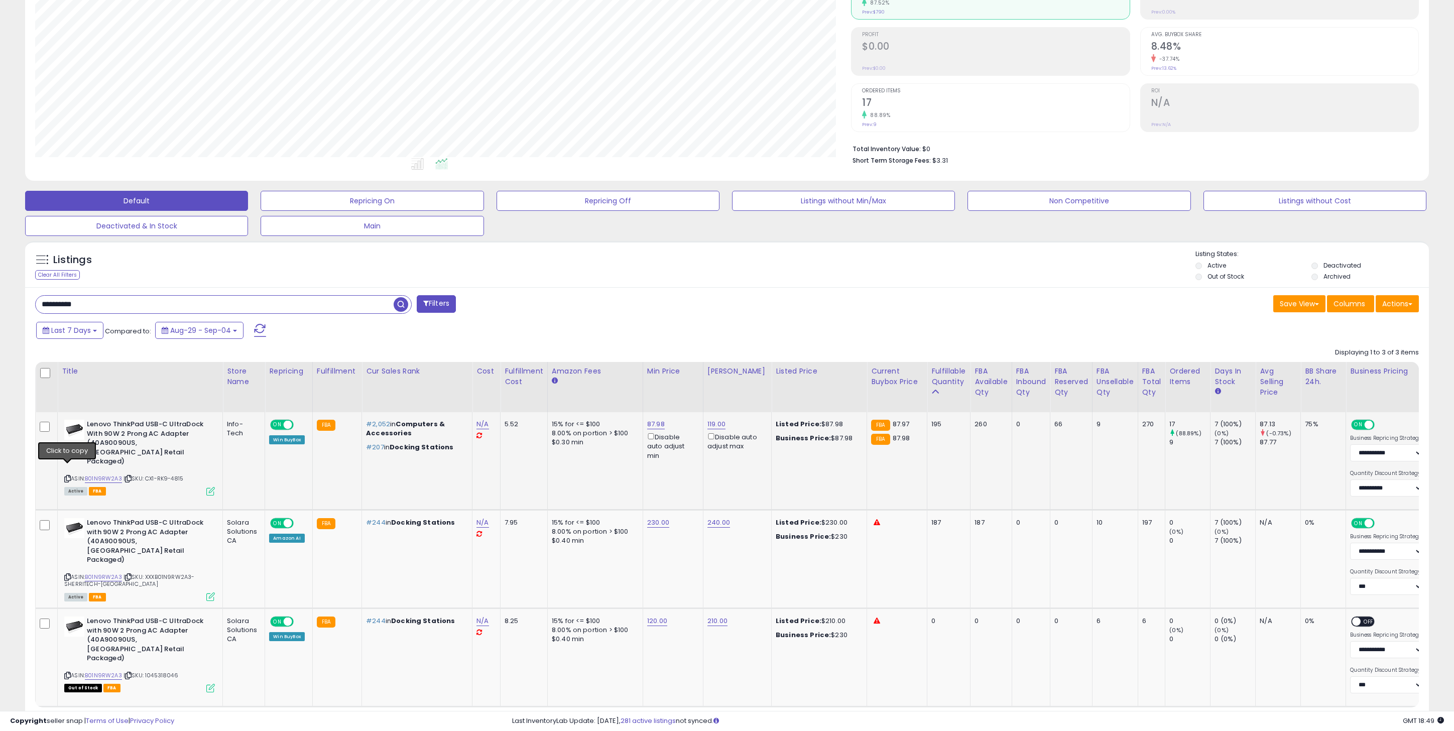
click at [65, 476] on icon at bounding box center [67, 479] width 7 height 6
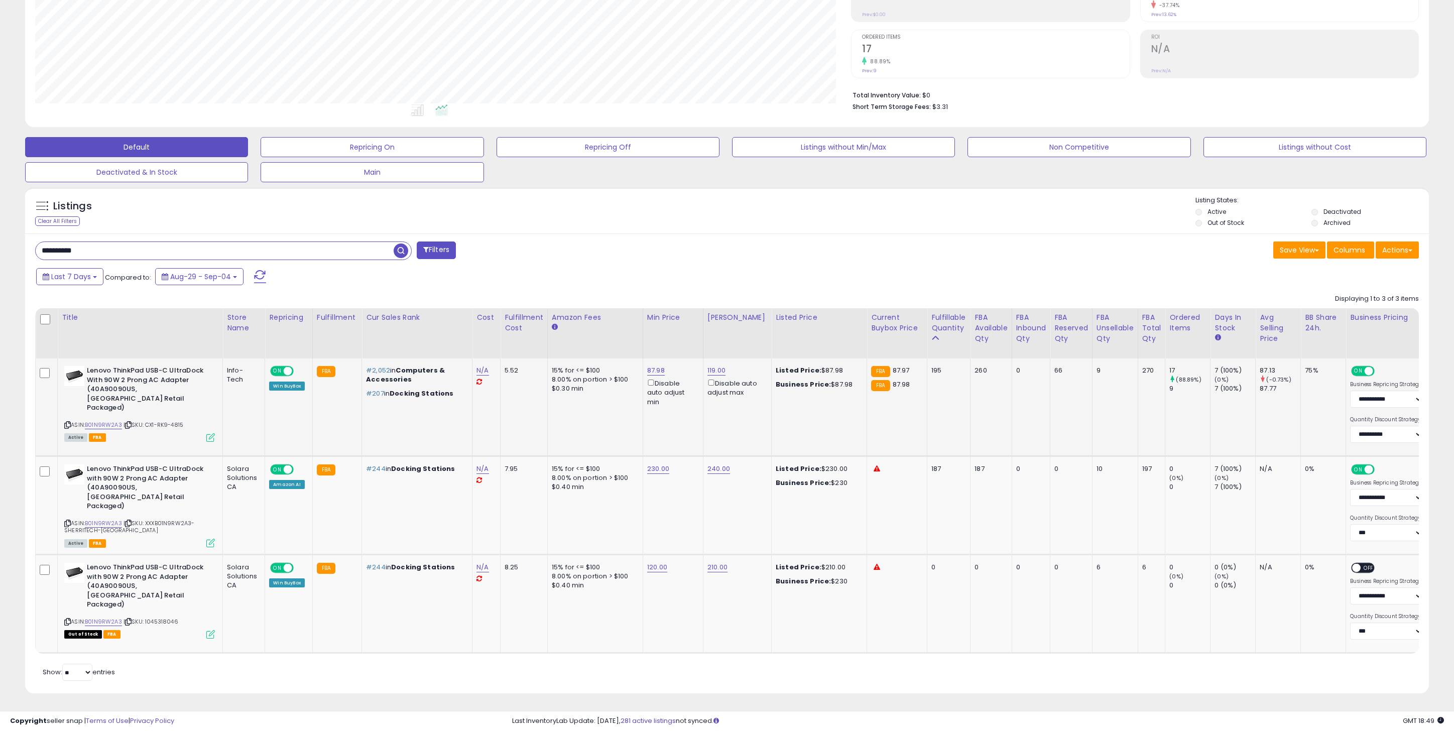
scroll to position [177, 0]
